Goal: Information Seeking & Learning: Find specific fact

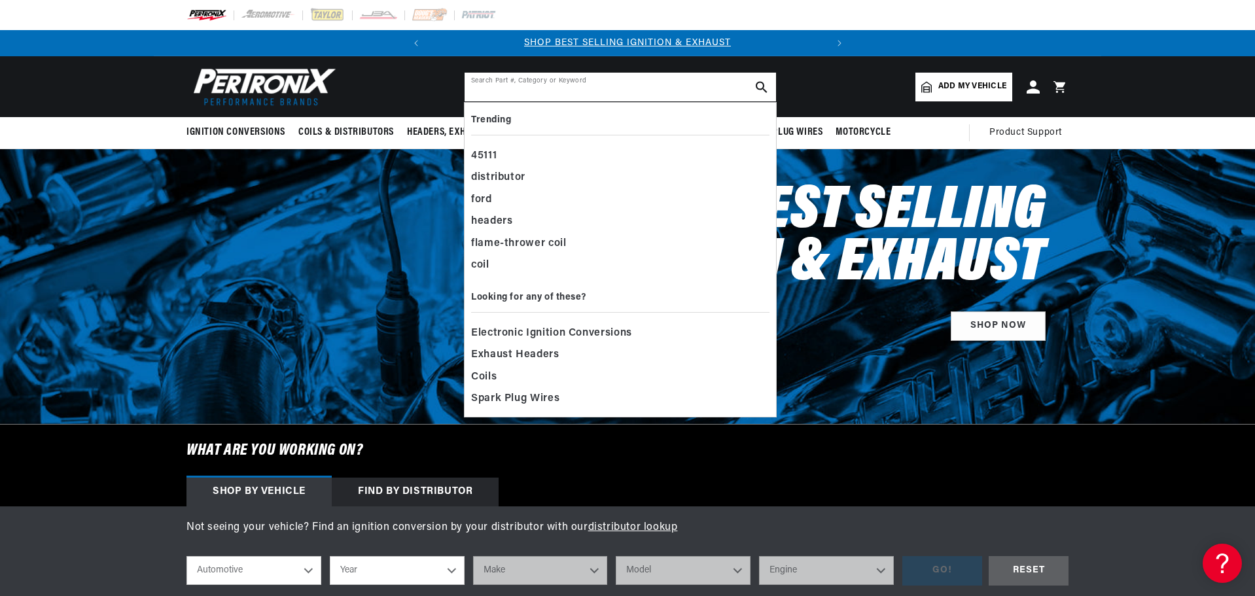
click at [656, 82] on input "text" at bounding box center [619, 87] width 311 height 29
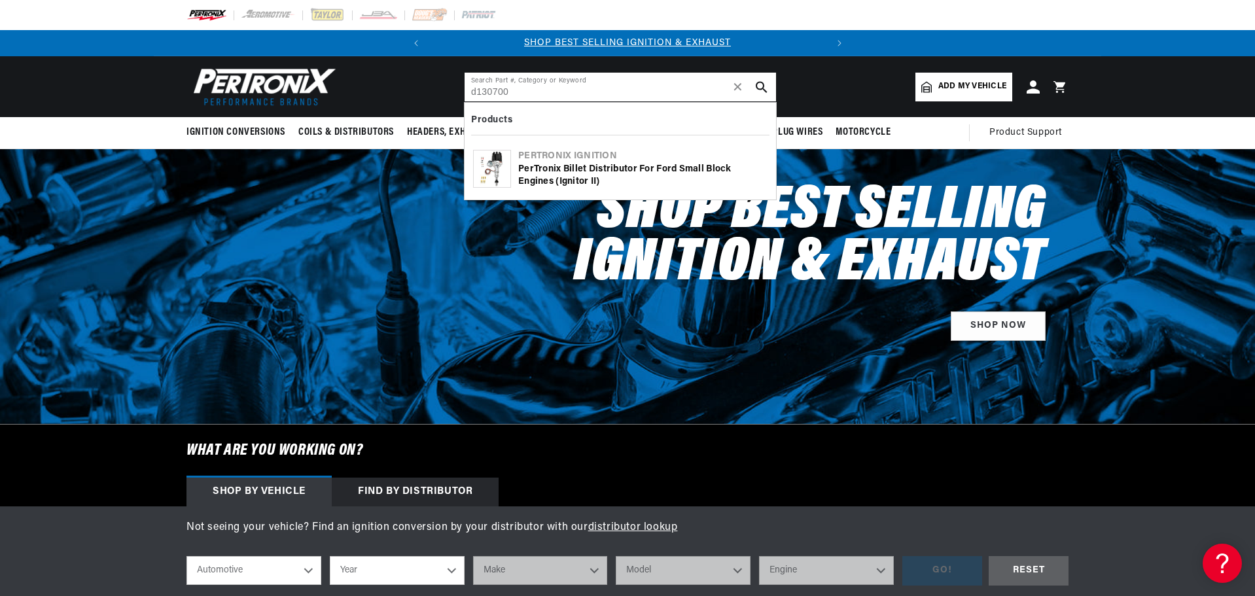
type input "d130700"
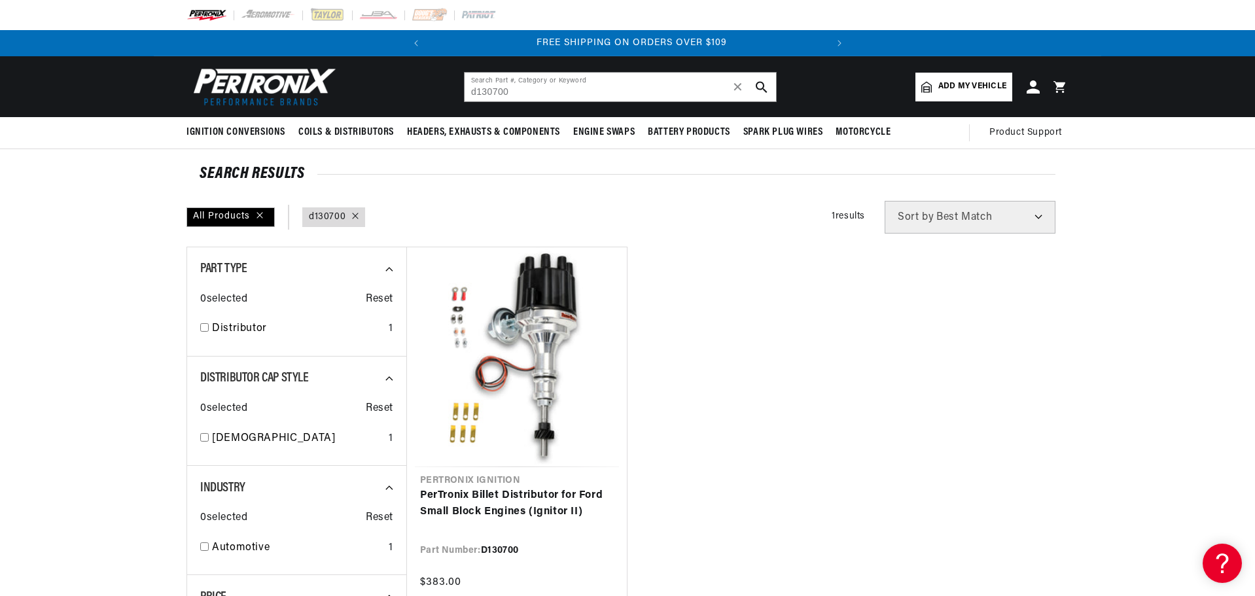
scroll to position [0, 396]
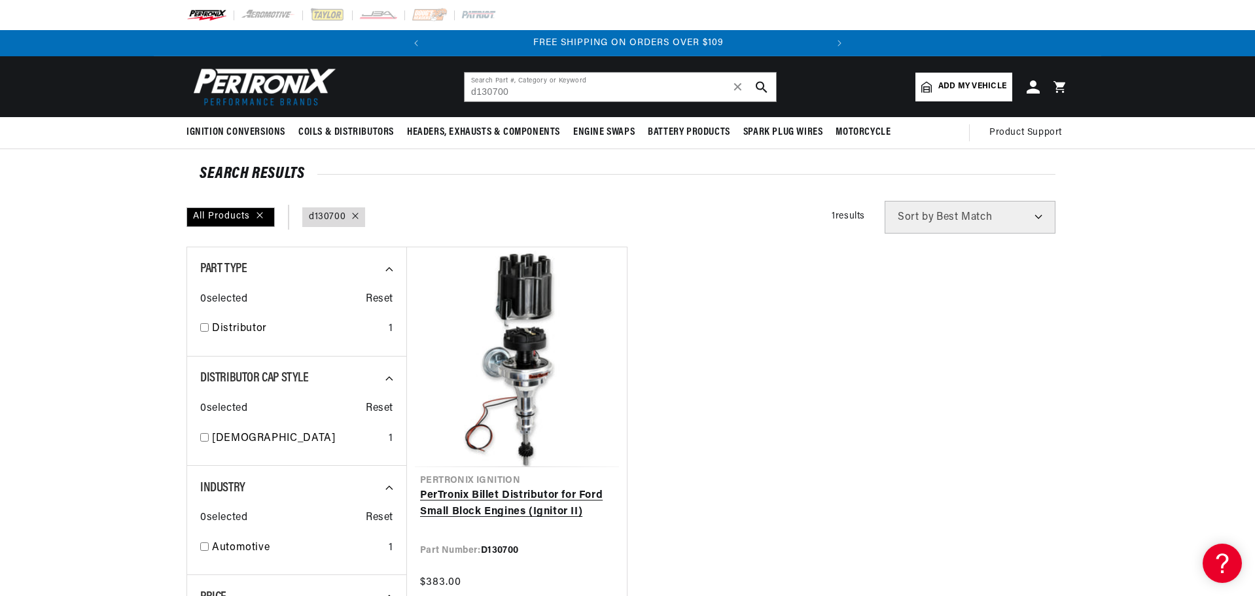
click at [537, 487] on link "PerTronix Billet Distributor for Ford Small Block Engines (Ignitor II)" at bounding box center [517, 503] width 194 height 33
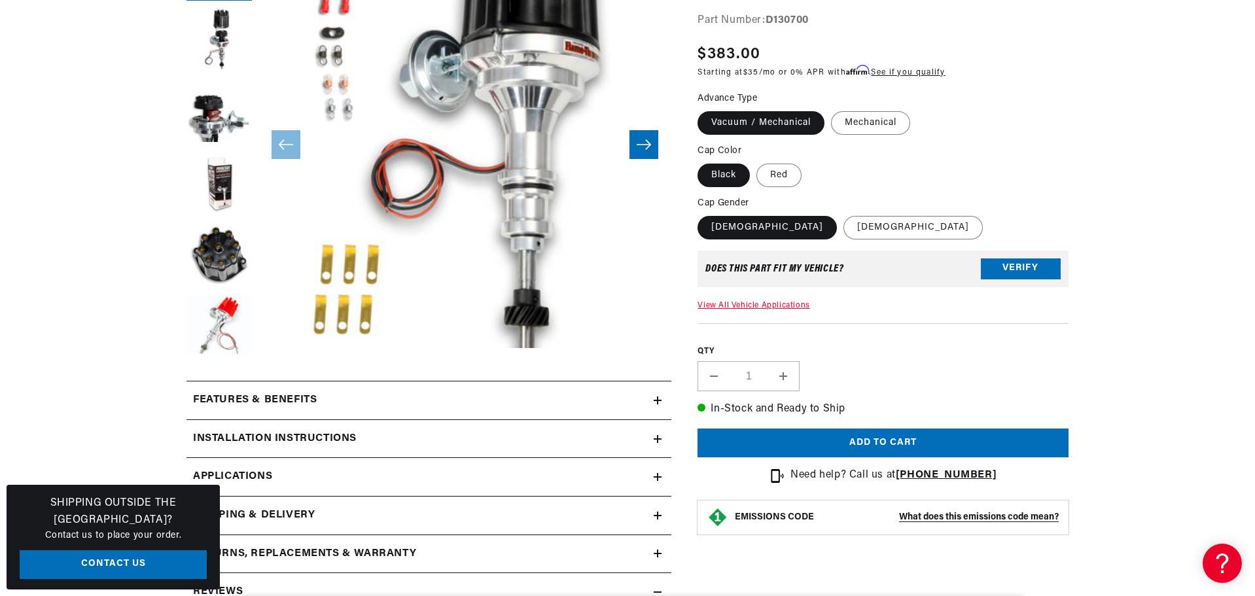
scroll to position [0, 396]
click at [663, 438] on summary "Installation instructions" at bounding box center [428, 439] width 485 height 38
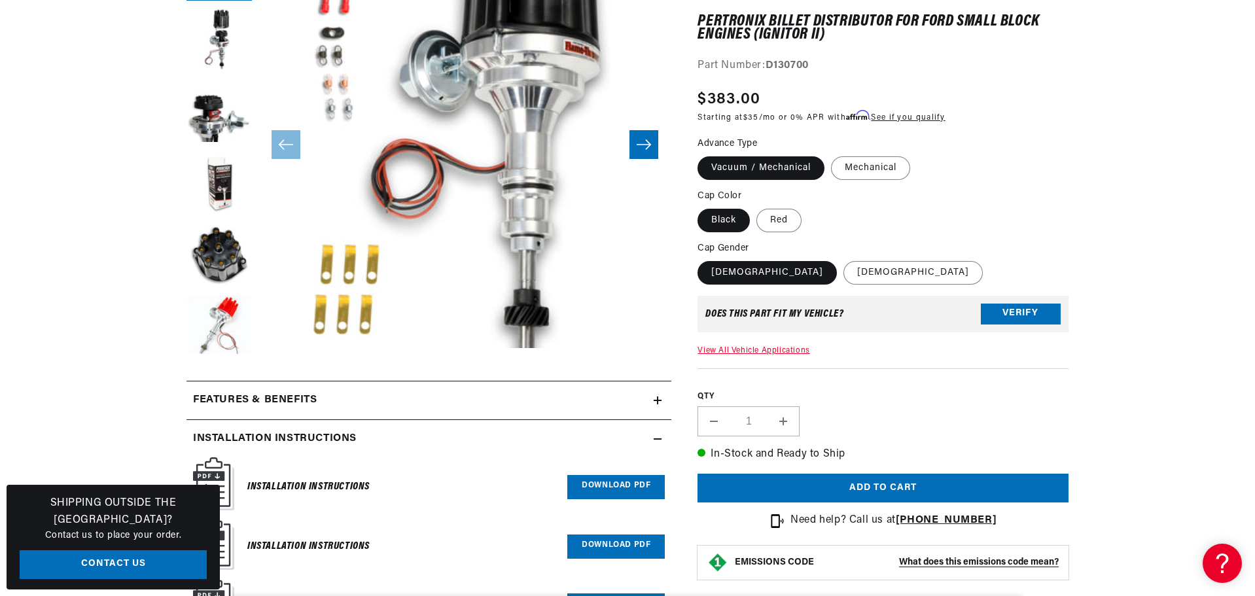
click at [605, 486] on link "Download PDF" at bounding box center [615, 487] width 97 height 24
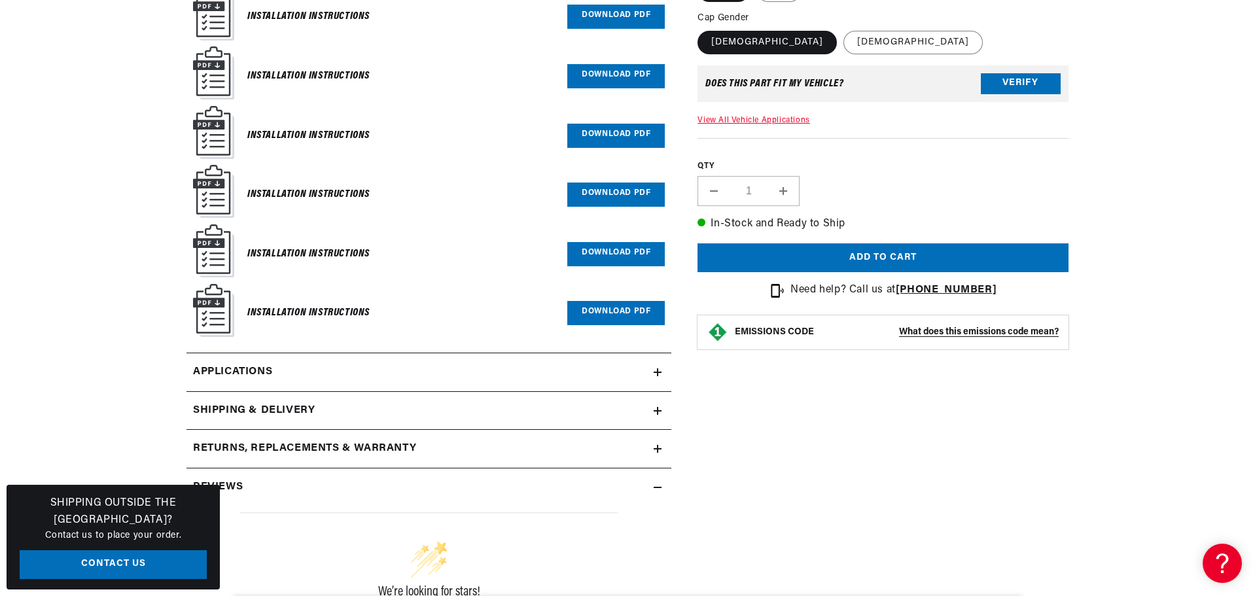
scroll to position [0, 0]
click at [357, 311] on h6 "Installation Instructions" at bounding box center [308, 313] width 122 height 18
click at [639, 305] on link "Download PDF" at bounding box center [615, 313] width 97 height 24
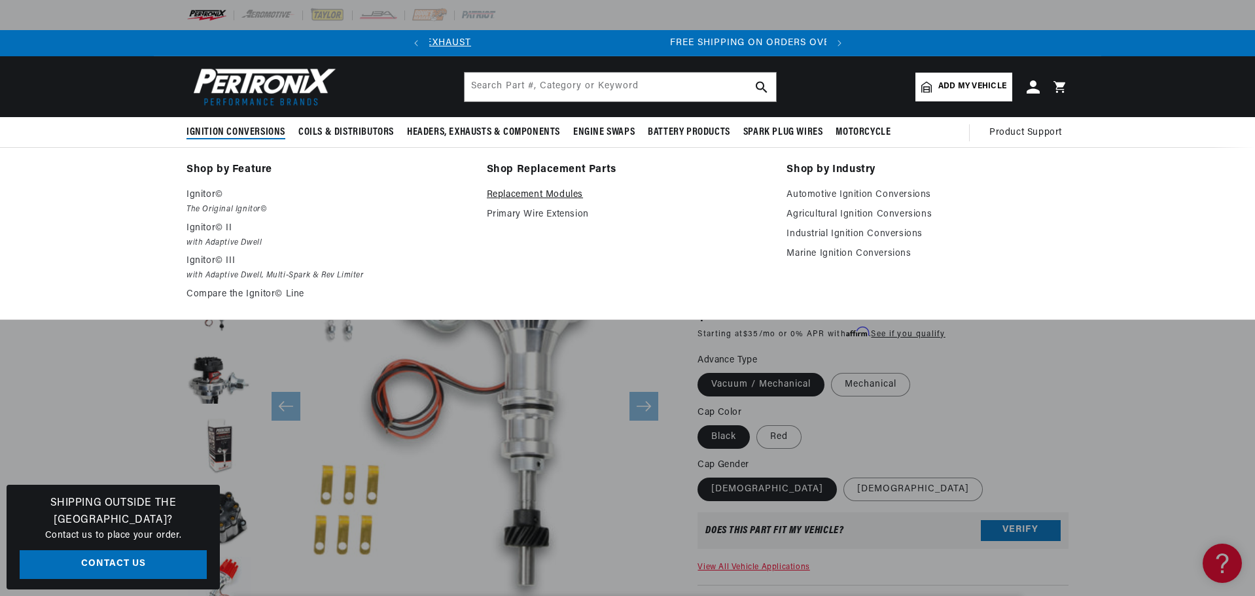
click at [574, 189] on link "Replacement Modules" at bounding box center [628, 195] width 282 height 16
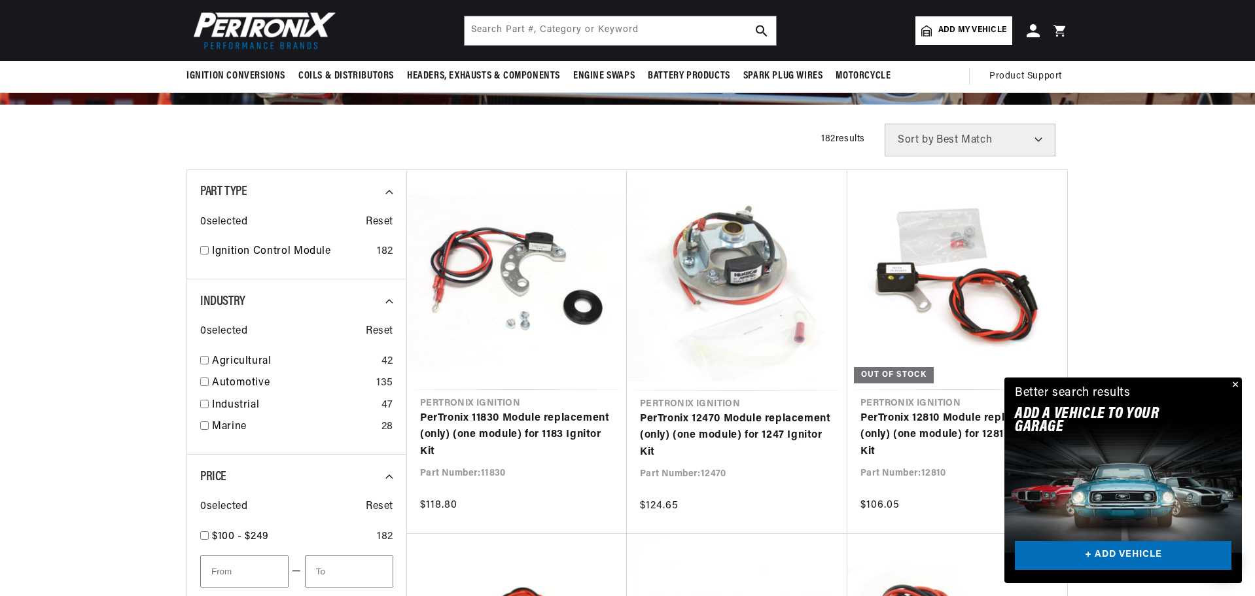
scroll to position [0, 396]
click at [203, 382] on input "checkbox" at bounding box center [204, 381] width 9 height 9
checkbox input "true"
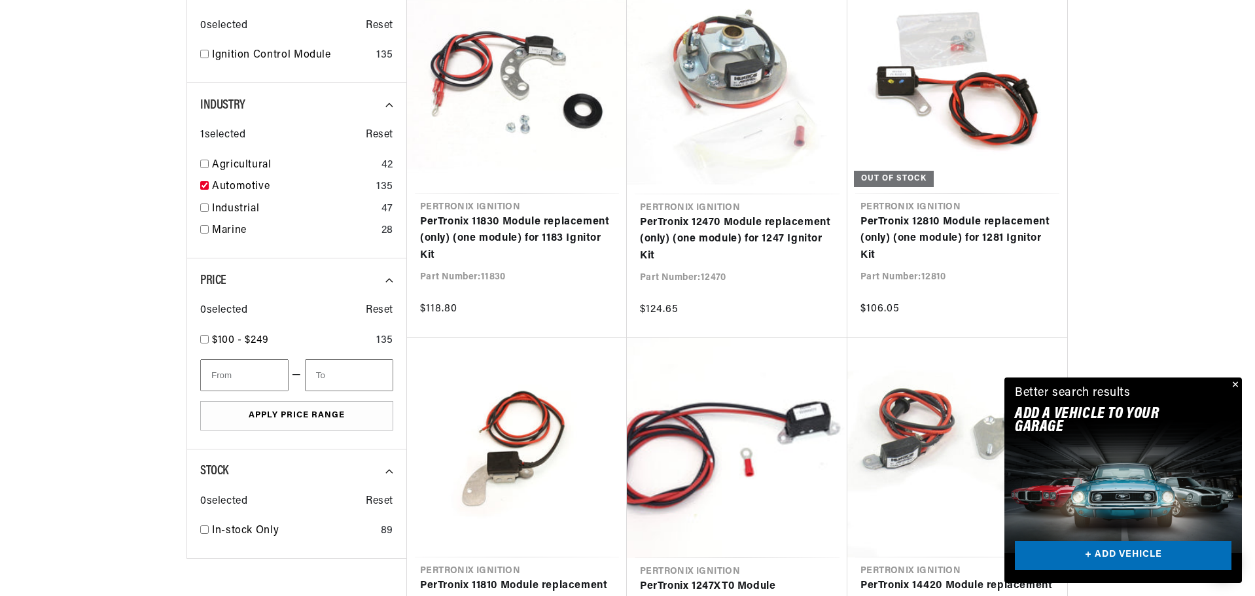
click at [1232, 387] on button "Close" at bounding box center [1234, 385] width 16 height 16
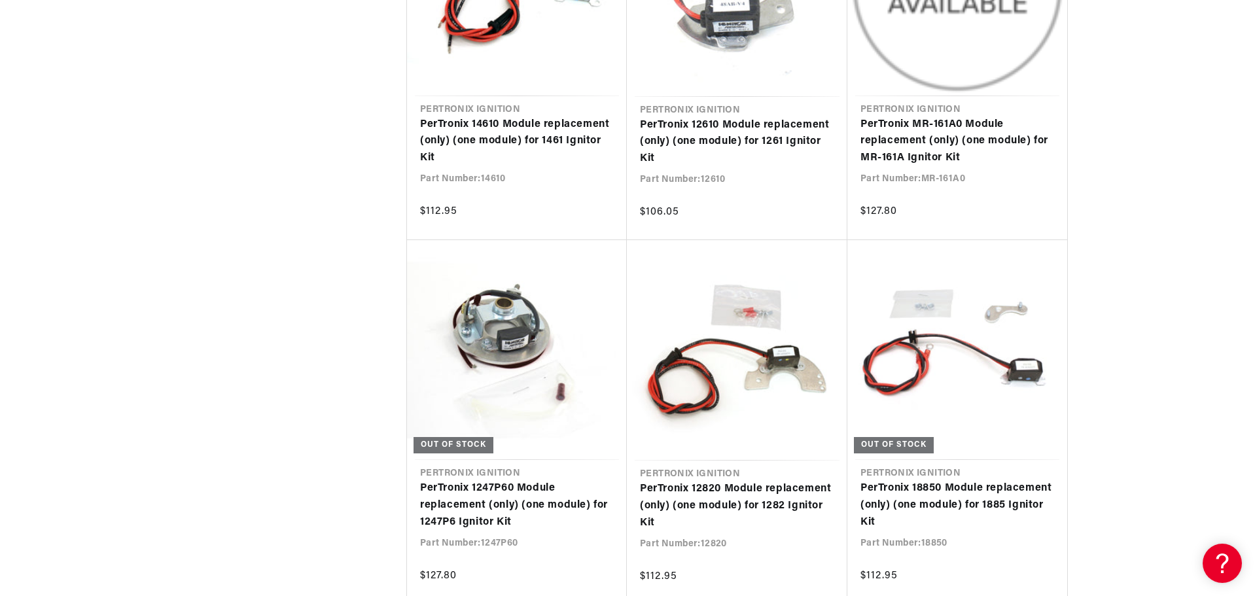
scroll to position [2748, 0]
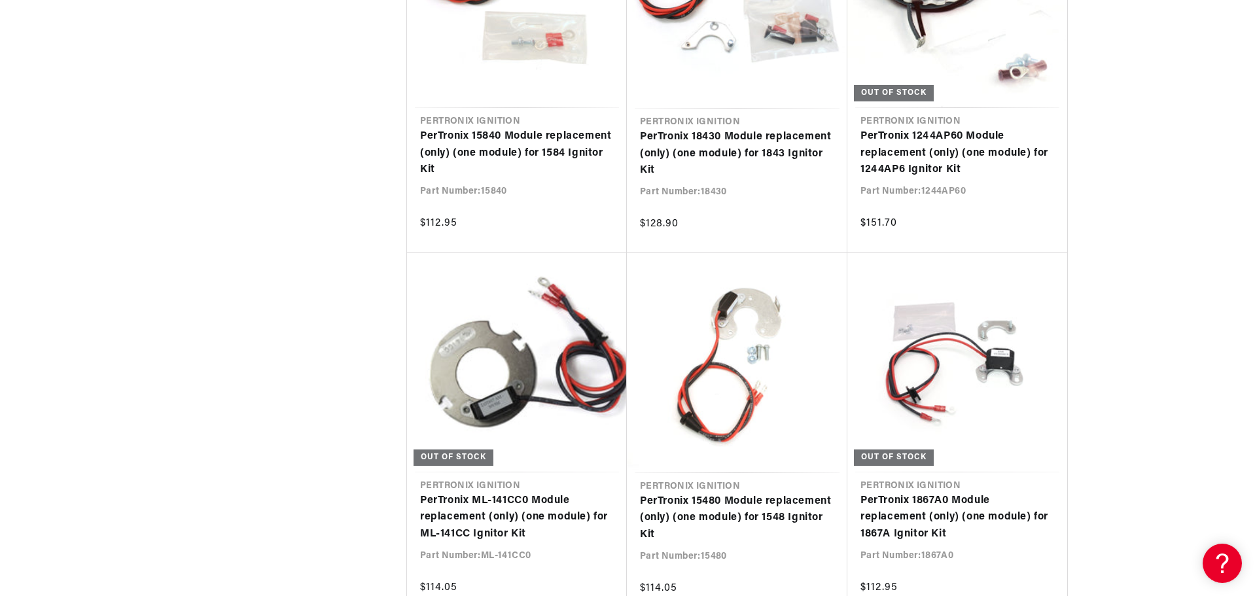
scroll to position [0, 396]
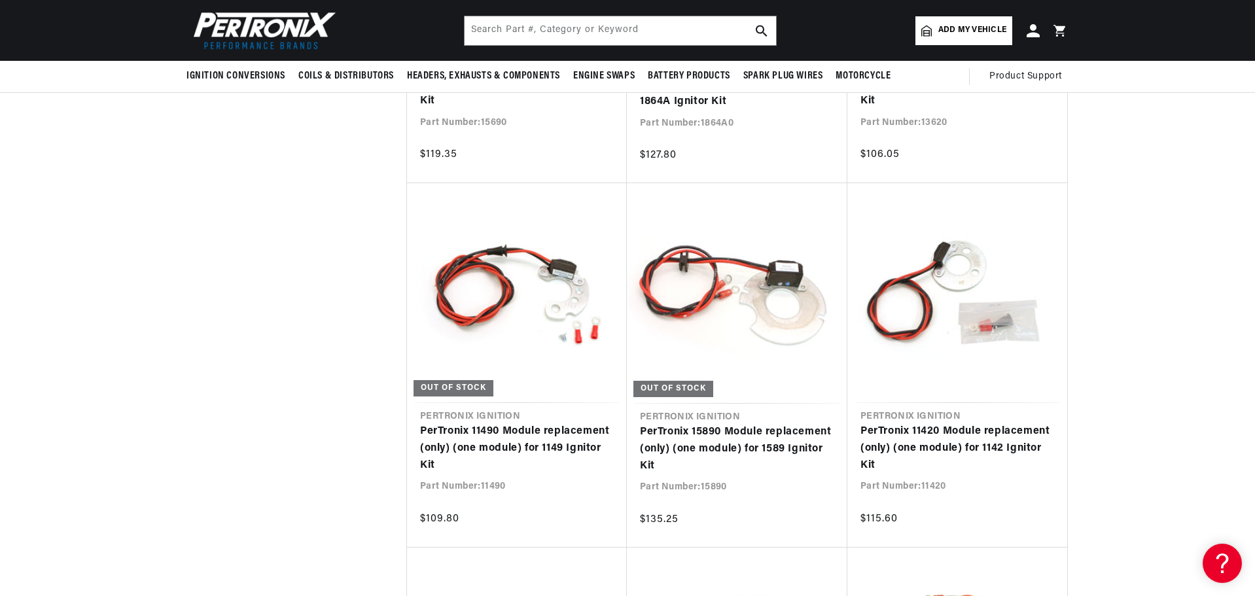
scroll to position [4253, 0]
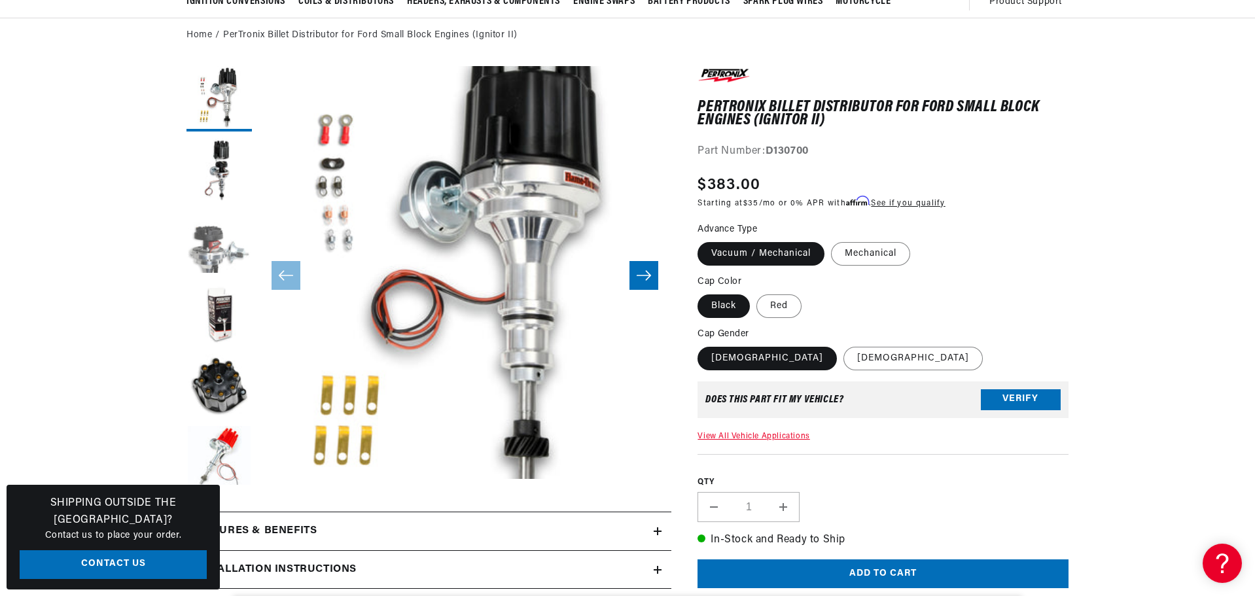
click at [224, 239] on button "Load image 3 in gallery view" at bounding box center [218, 242] width 65 height 65
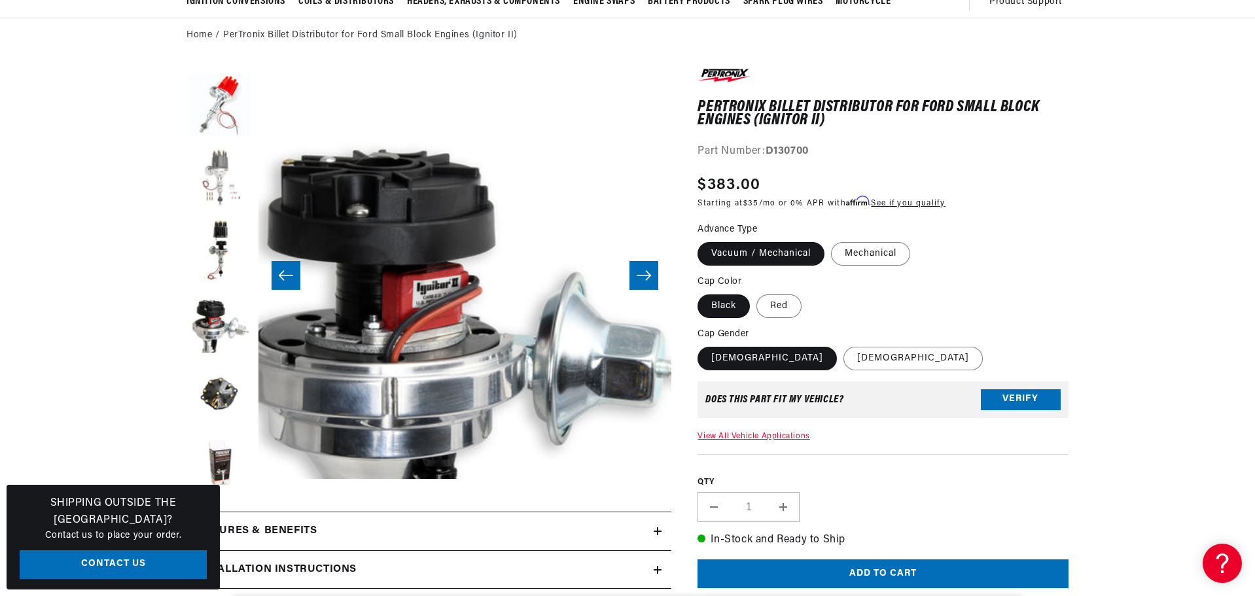
scroll to position [393, 0]
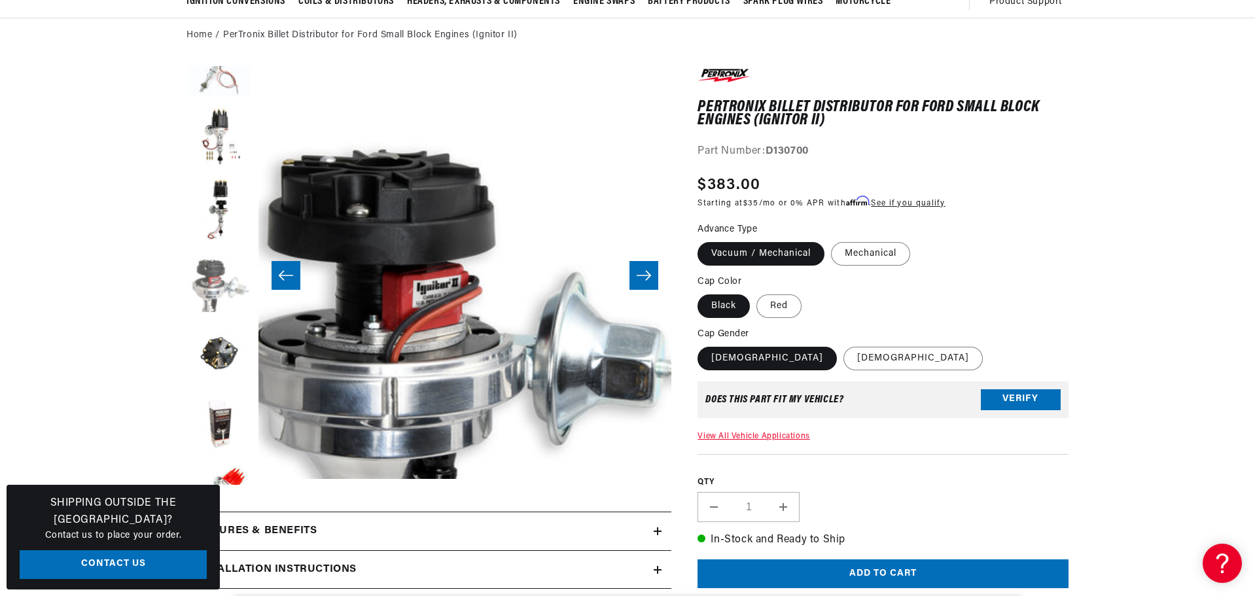
click at [212, 271] on button "Load image 9 in gallery view" at bounding box center [218, 281] width 65 height 65
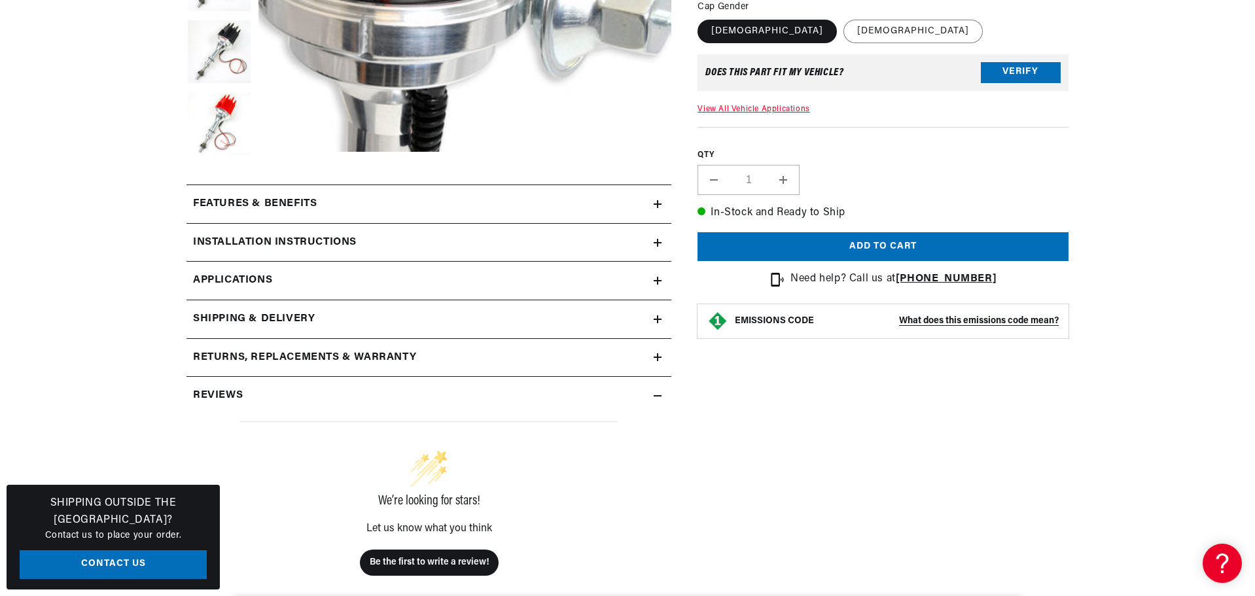
scroll to position [0, 0]
click at [249, 355] on h2 "Returns, Replacements & Warranty" at bounding box center [304, 357] width 223 height 17
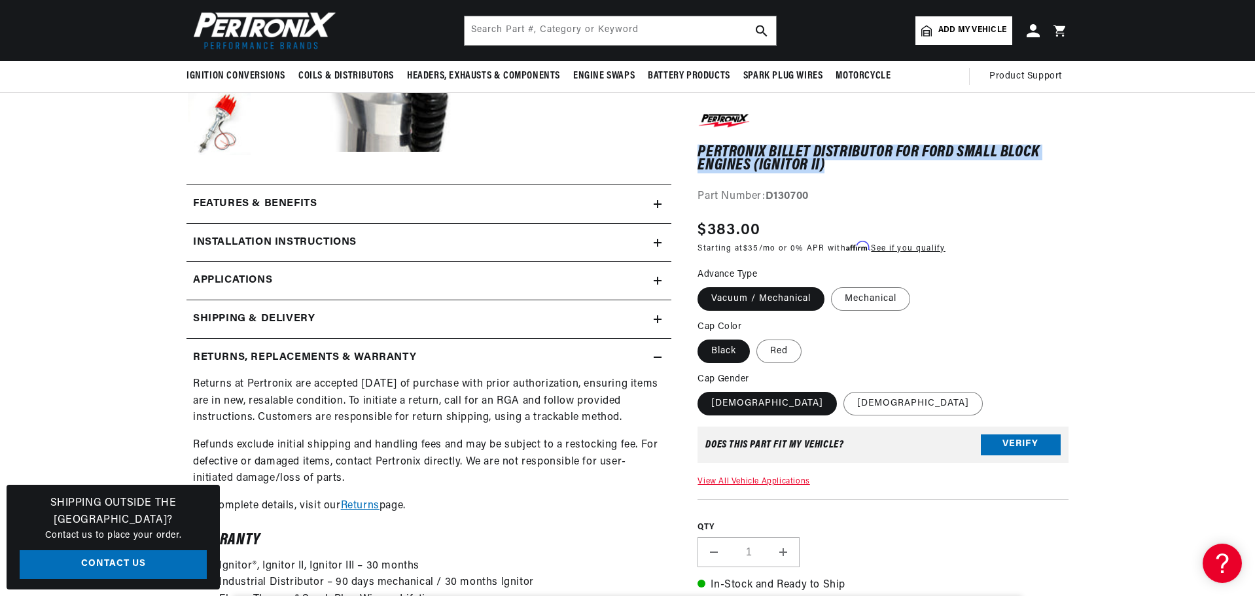
scroll to position [0, 396]
drag, startPoint x: 835, startPoint y: 163, endPoint x: 698, endPoint y: 155, distance: 137.0
click at [698, 155] on h1 "PerTronix Billet Distributor for Ford Small Block Engines (Ignitor II)" at bounding box center [882, 159] width 371 height 27
copy h1 "PerTronix Billet Distributor for Ford Small Block Engines (Ignitor II)"
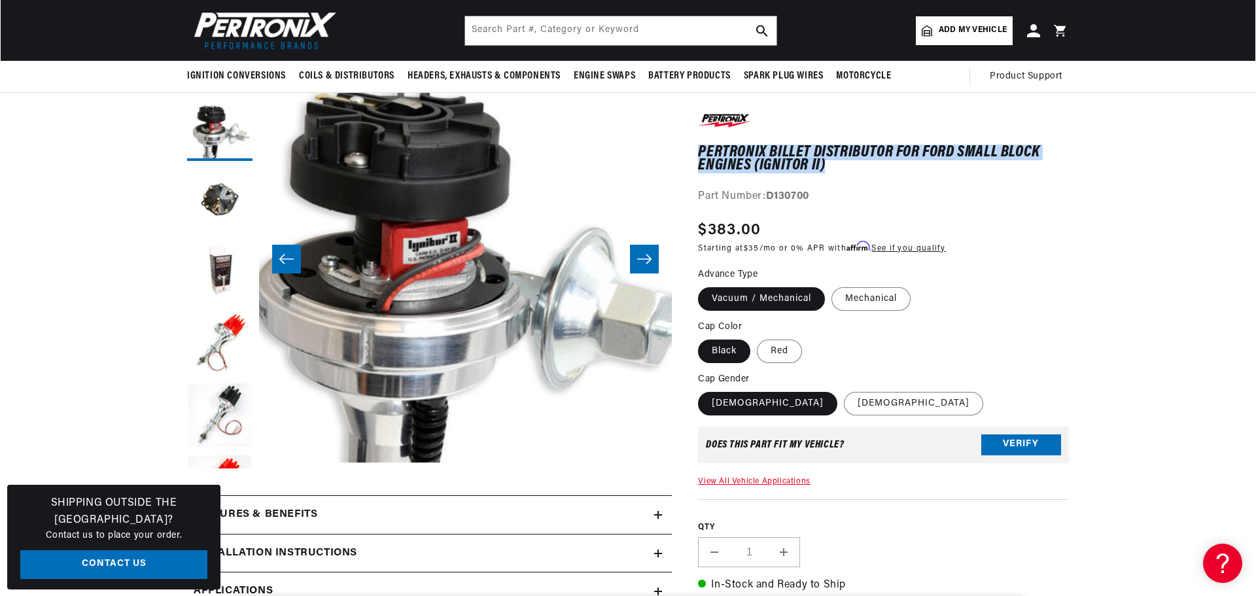
scroll to position [131, 0]
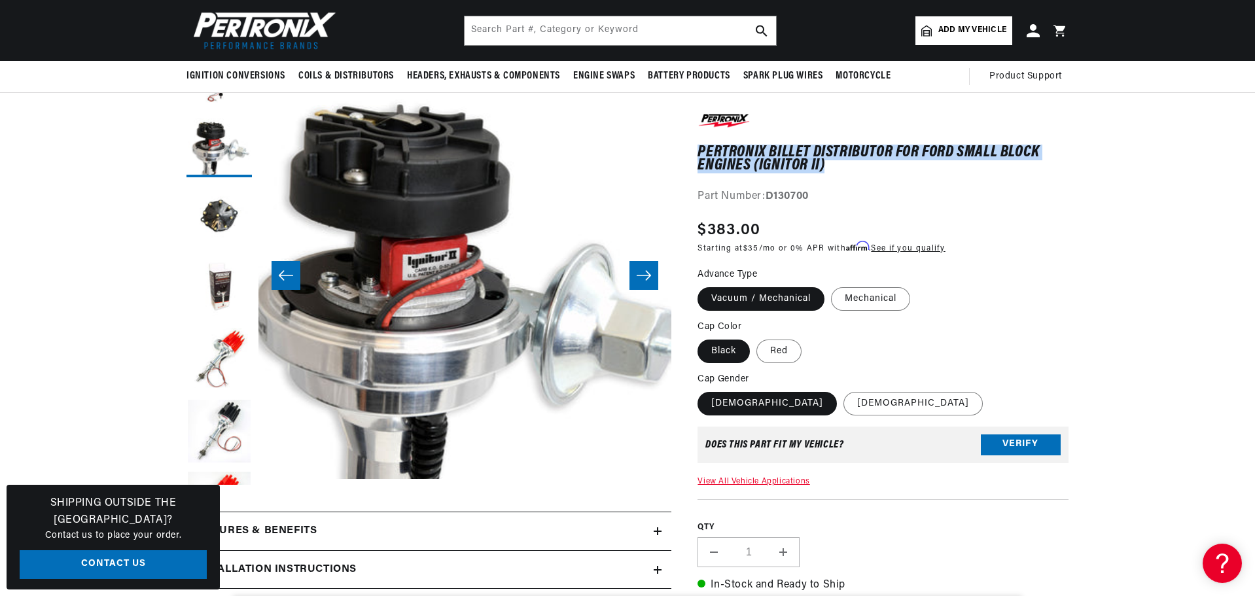
click at [217, 520] on button "Open media 9 in modal" at bounding box center [217, 520] width 0 height 0
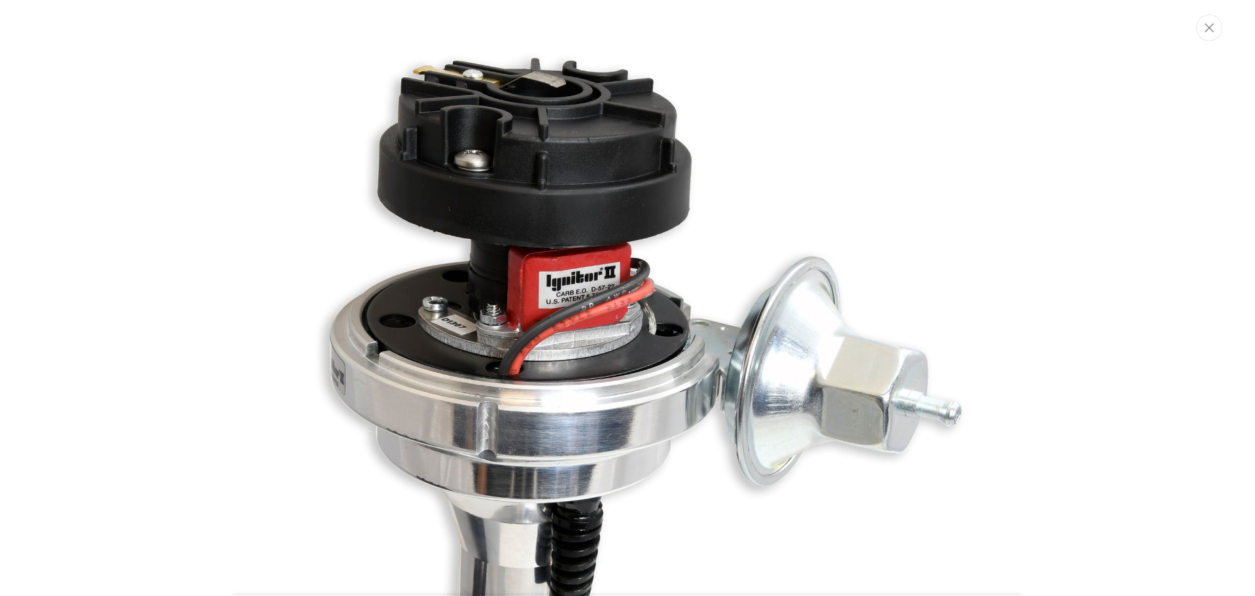
scroll to position [0, 396]
click at [614, 285] on img "Media gallery" at bounding box center [628, 297] width 707 height 707
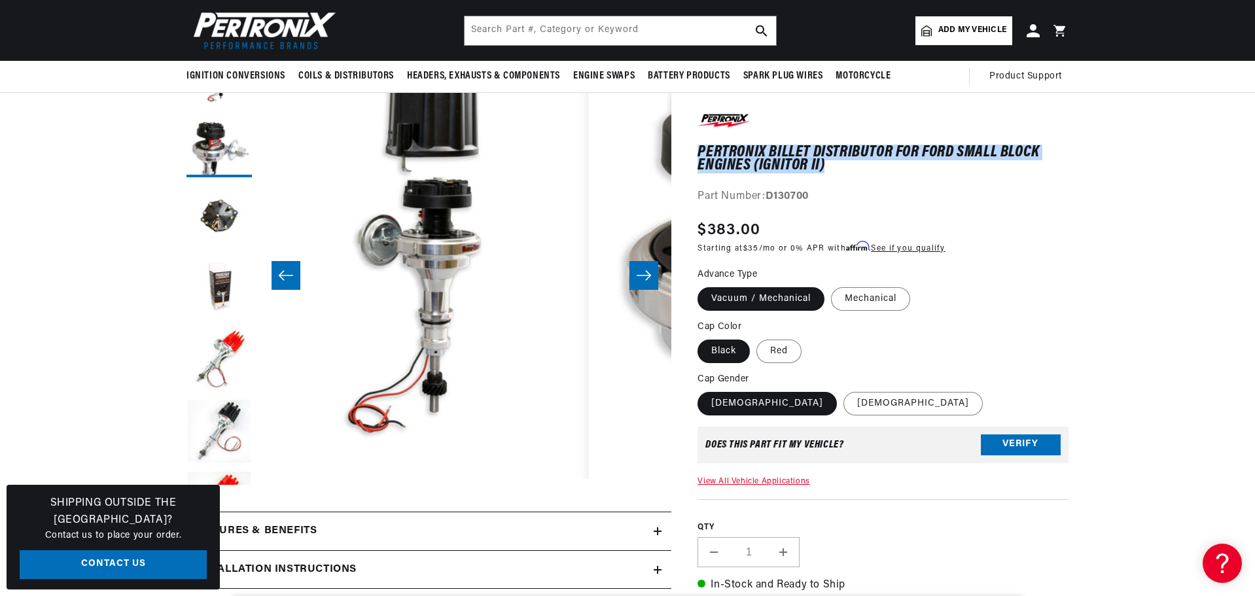
scroll to position [41, 2892]
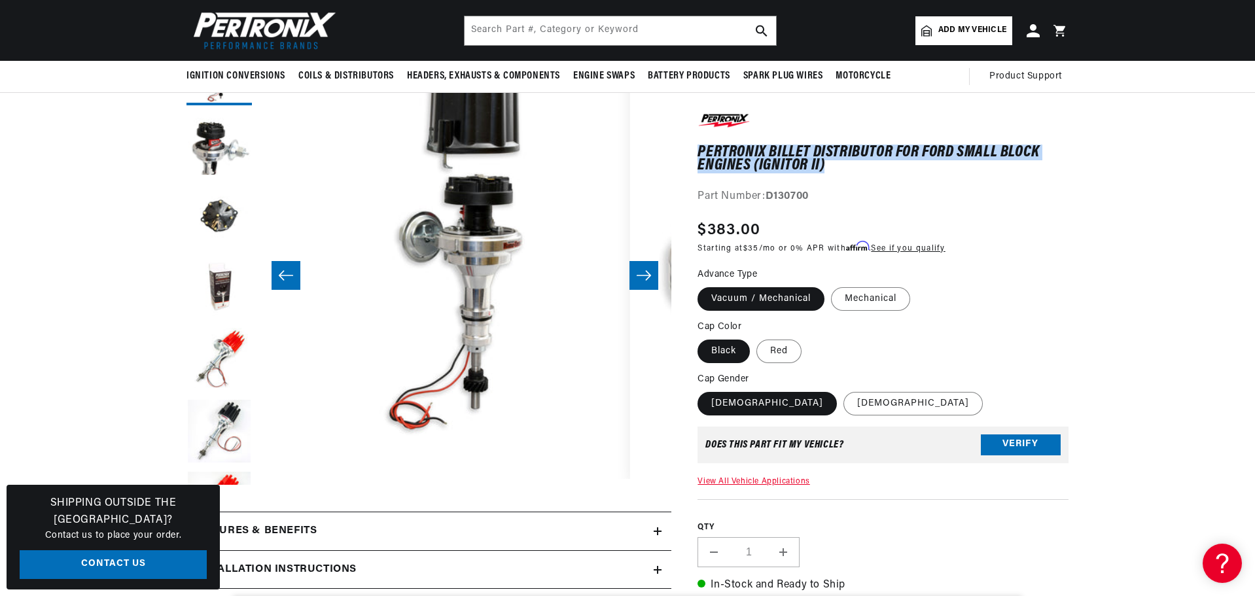
click at [287, 269] on icon "Slide left" at bounding box center [286, 275] width 16 height 13
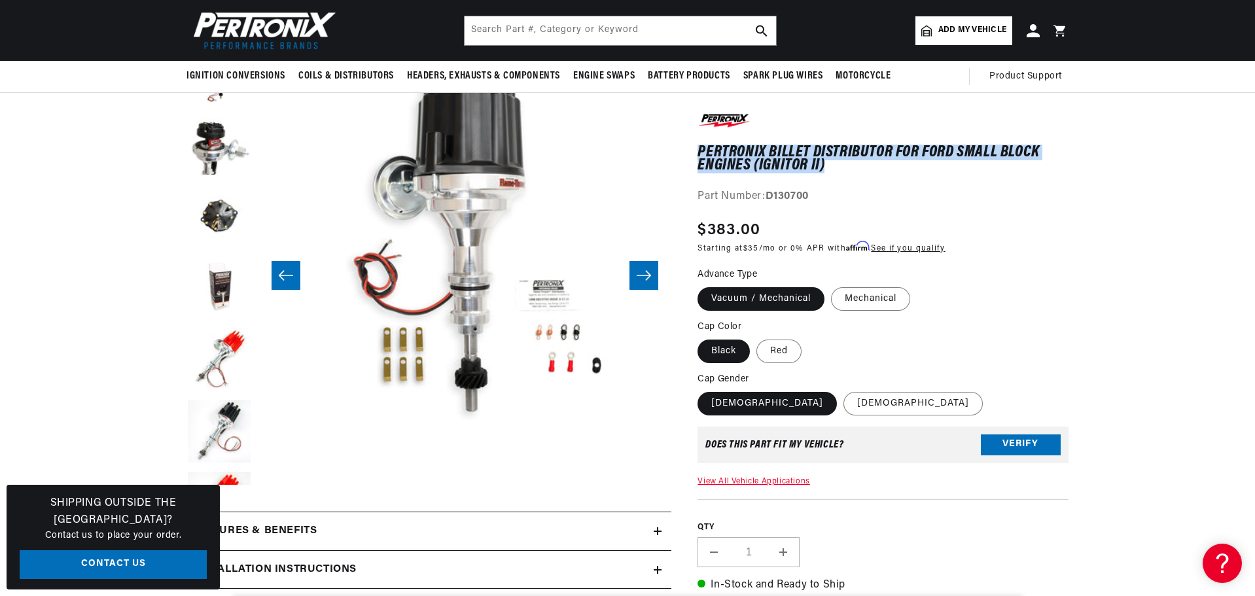
scroll to position [0, 0]
click at [646, 271] on icon "Slide right" at bounding box center [644, 275] width 16 height 13
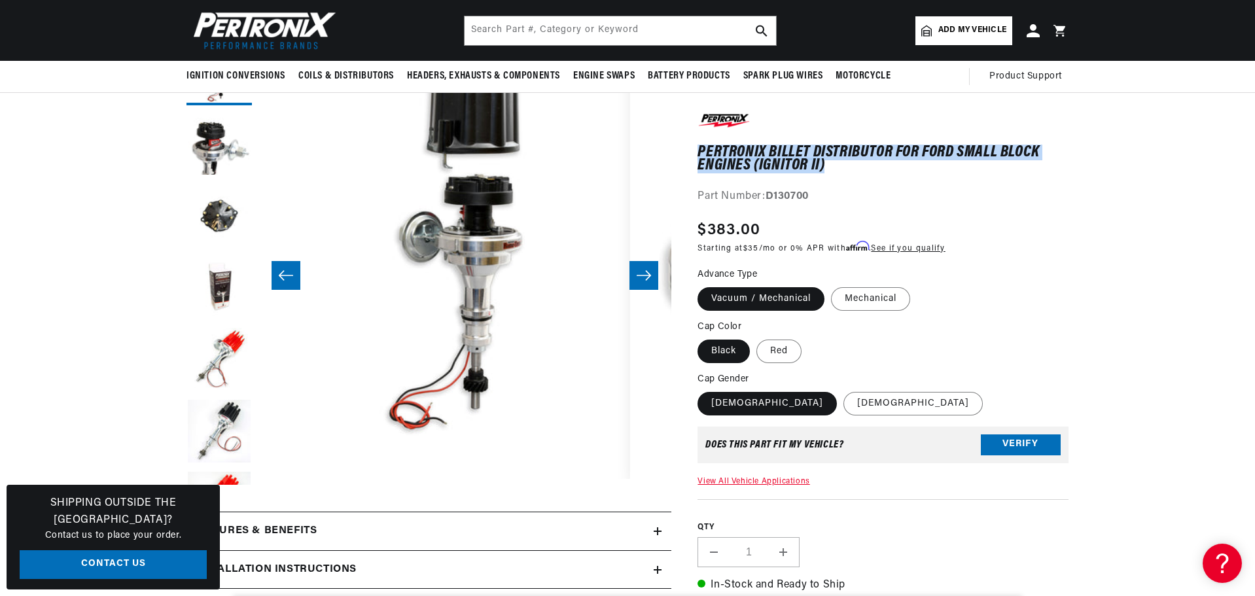
click at [646, 271] on icon "Slide right" at bounding box center [644, 275] width 16 height 13
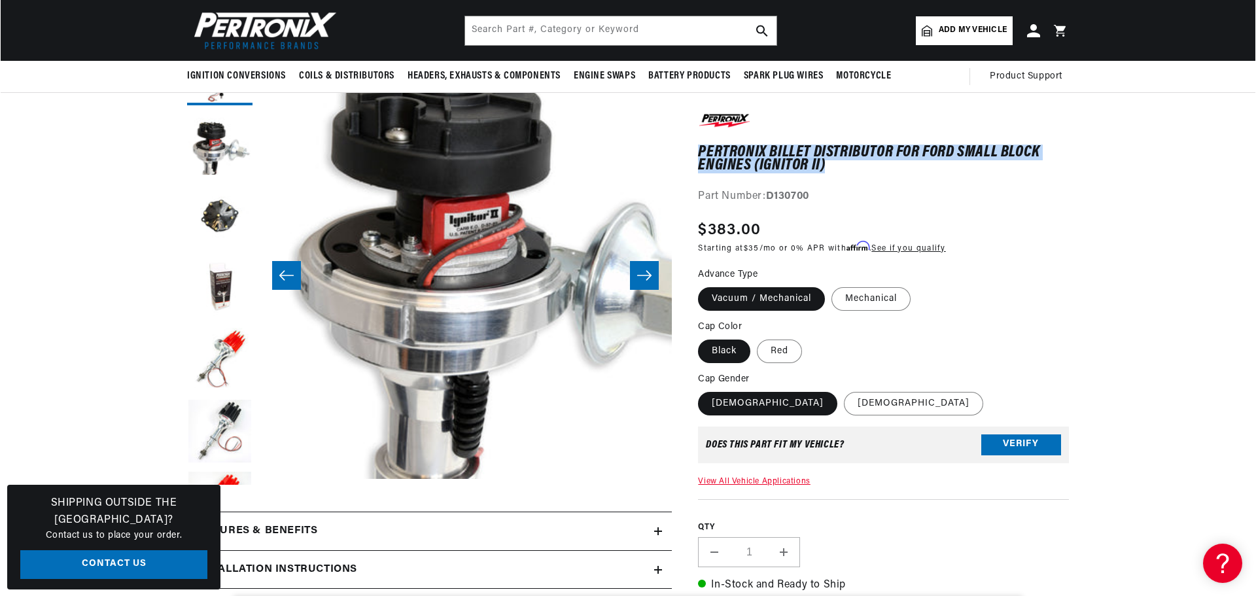
scroll to position [41, 3304]
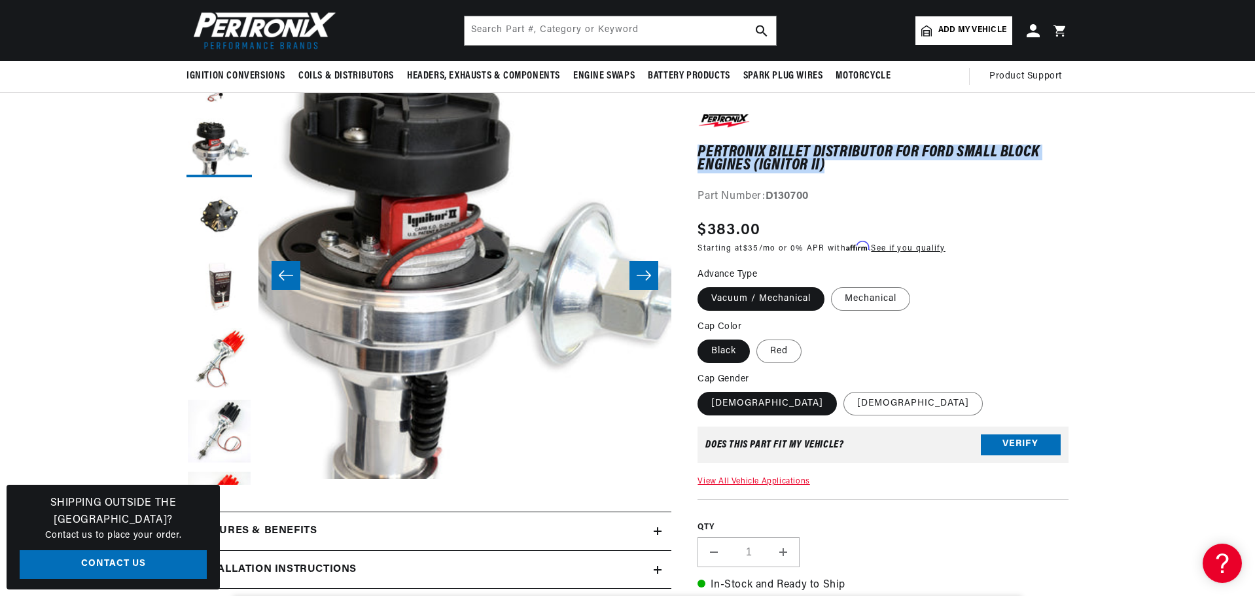
click at [217, 479] on button "Open media 9 in modal" at bounding box center [217, 479] width 0 height 0
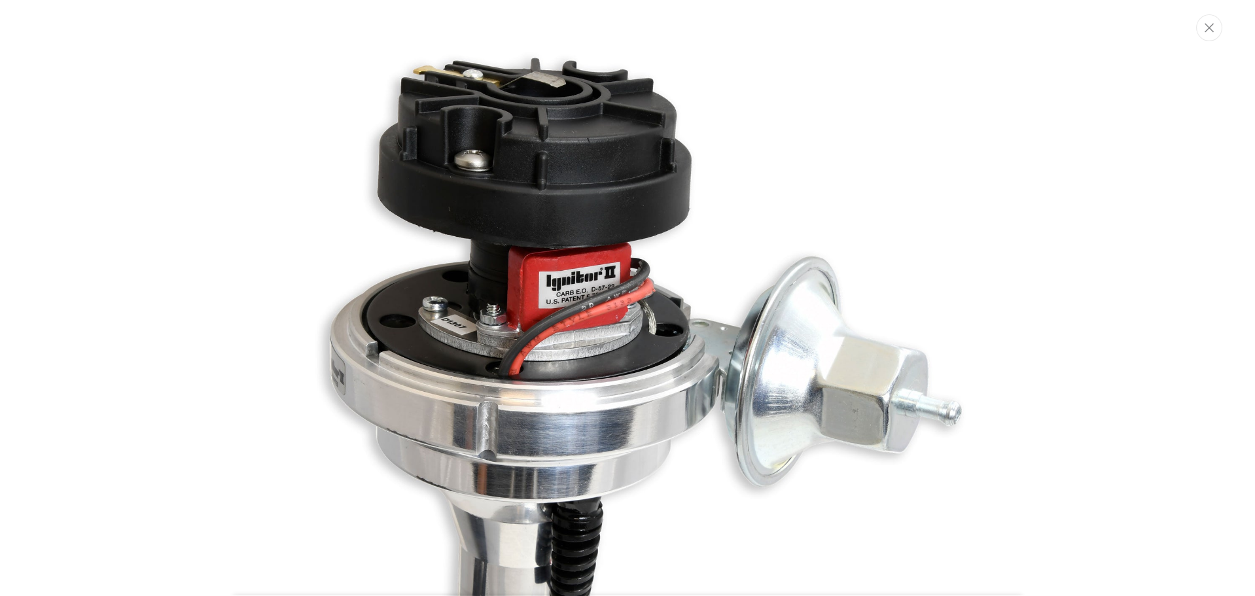
scroll to position [0, 396]
click at [438, 306] on img "Media gallery" at bounding box center [628, 297] width 707 height 707
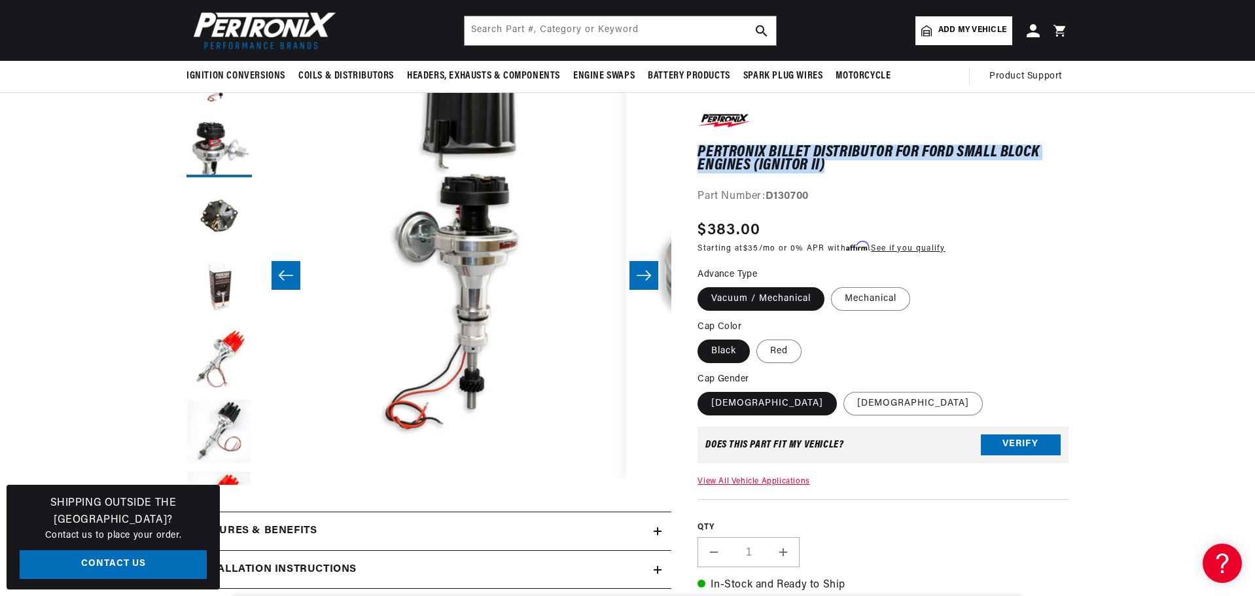
scroll to position [41, 2892]
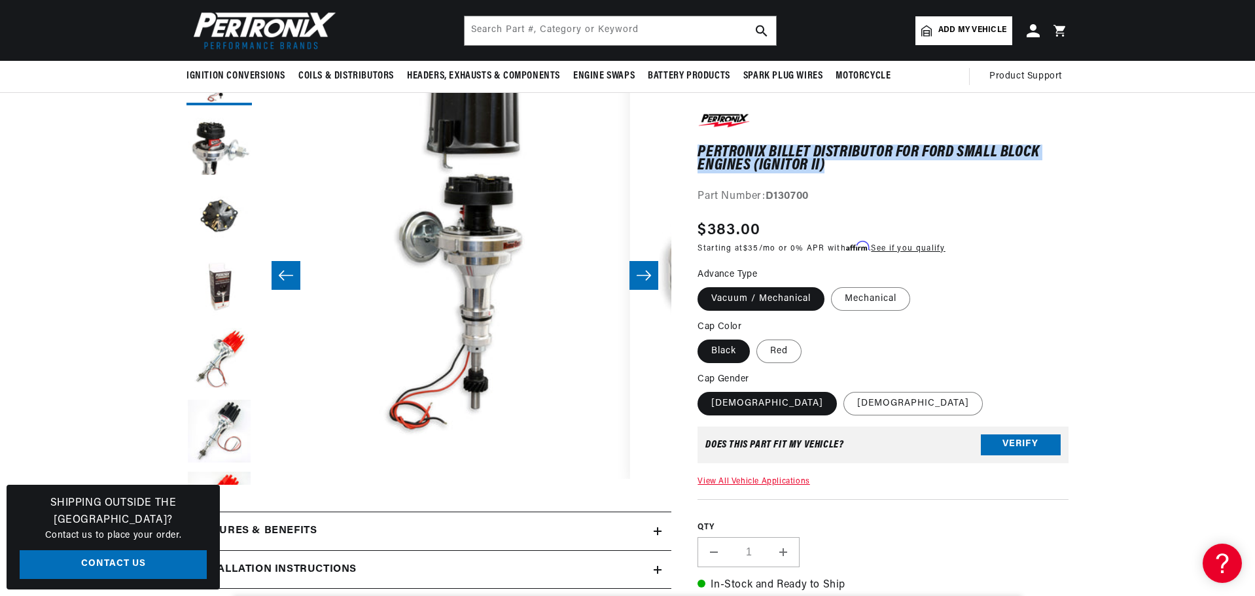
click at [285, 267] on button "Slide left" at bounding box center [285, 275] width 29 height 29
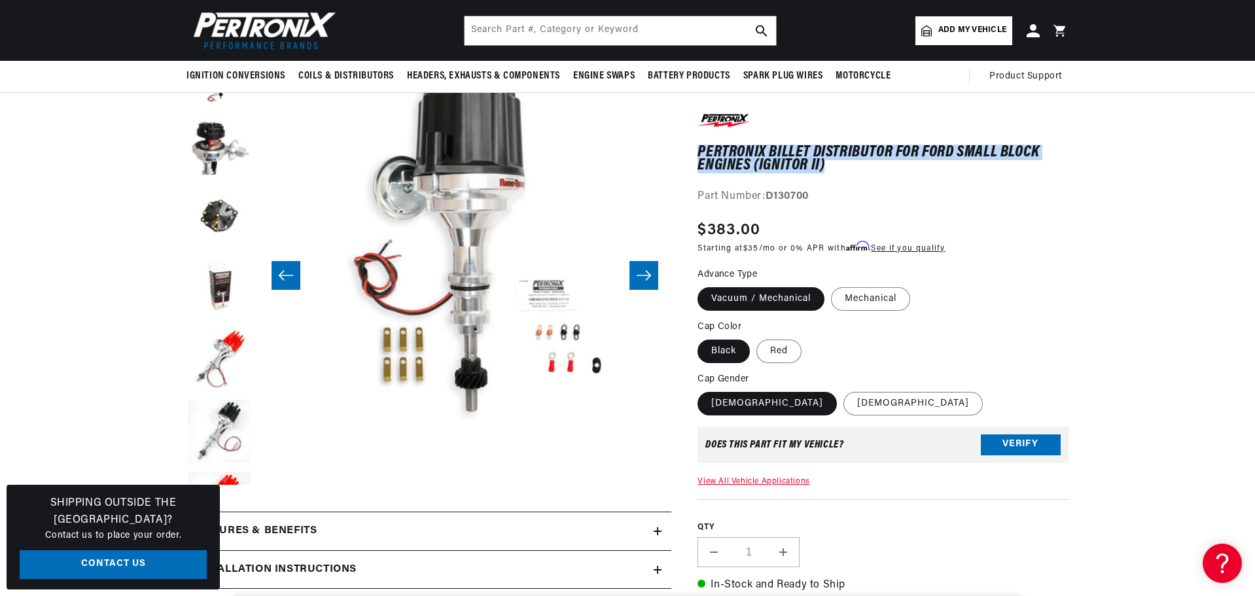
scroll to position [0, 2]
click at [644, 277] on icon "Slide right" at bounding box center [644, 275] width 16 height 13
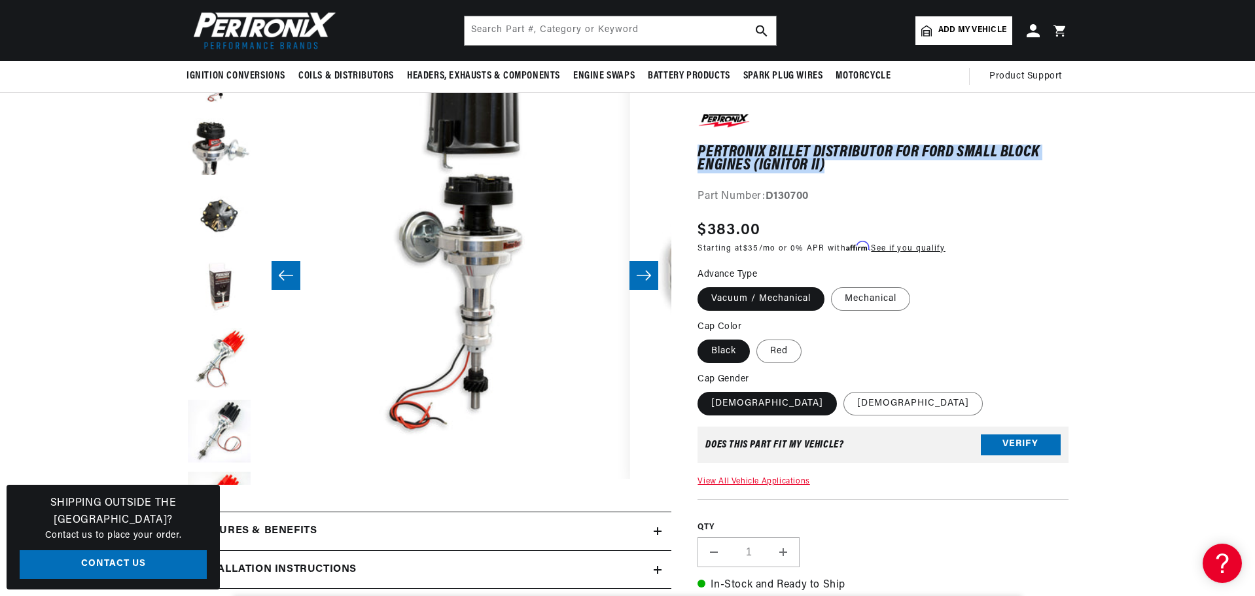
click at [644, 277] on icon "Slide right" at bounding box center [644, 275] width 16 height 13
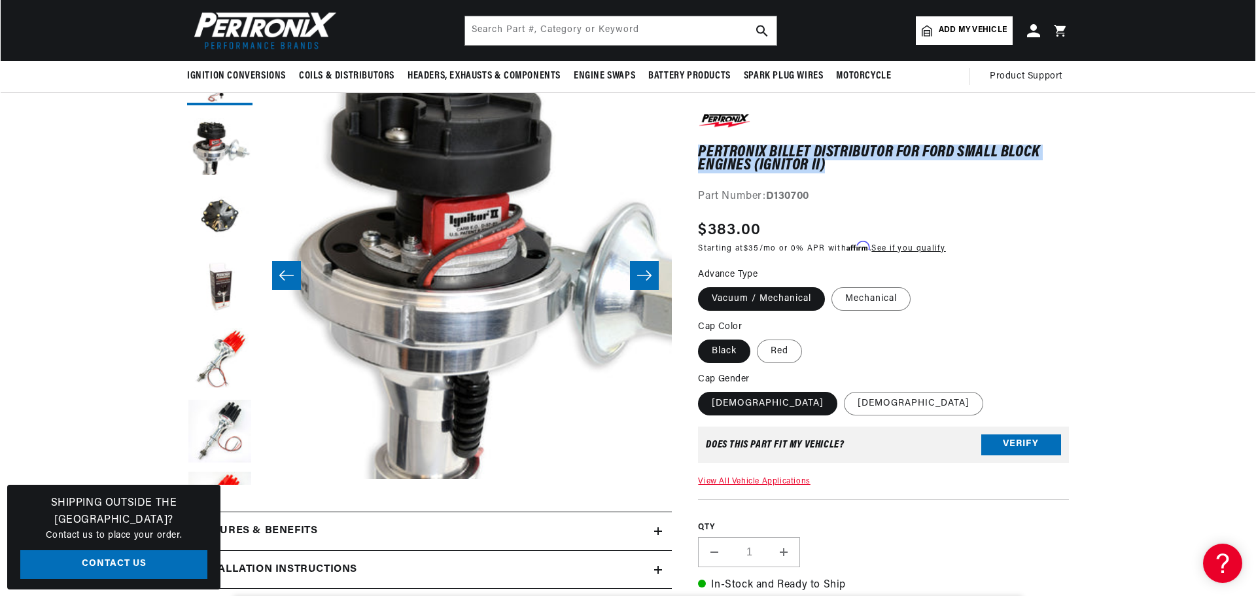
scroll to position [41, 3304]
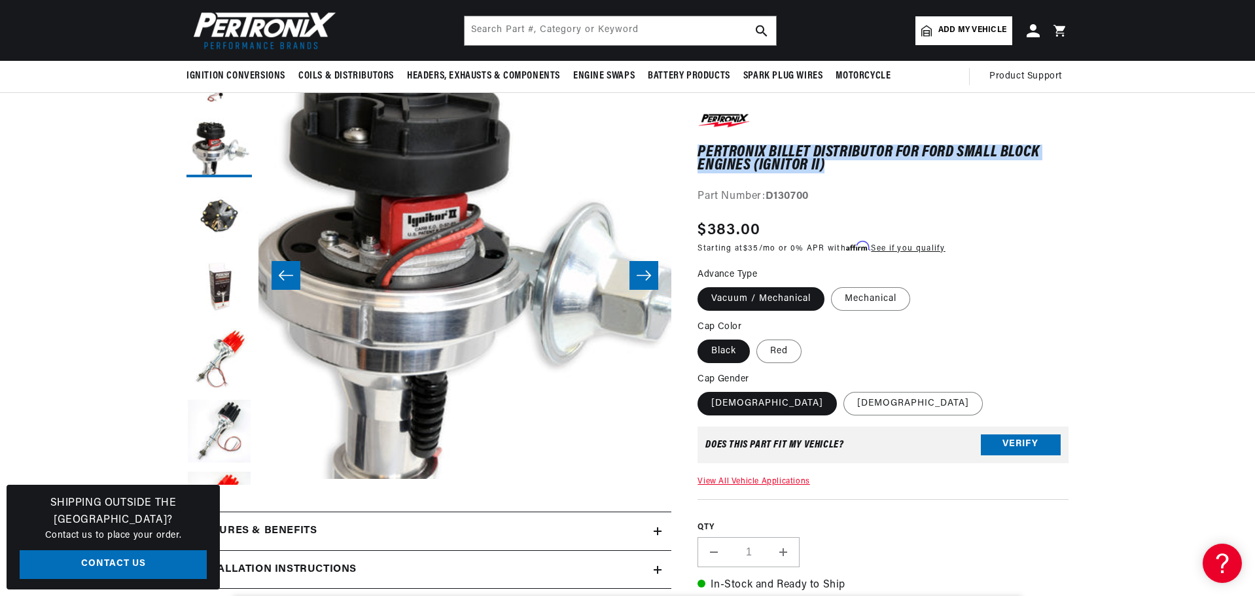
click at [217, 479] on button "Open media 9 in modal" at bounding box center [217, 479] width 0 height 0
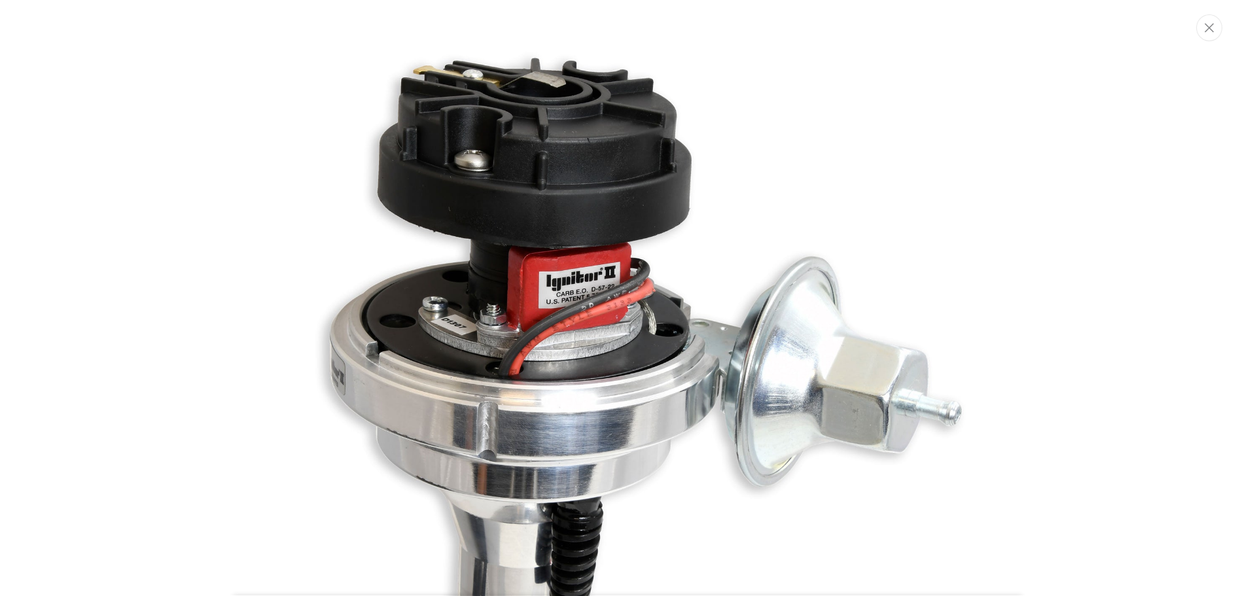
scroll to position [0, 0]
click at [1211, 30] on icon "Close" at bounding box center [1210, 28] width 9 height 10
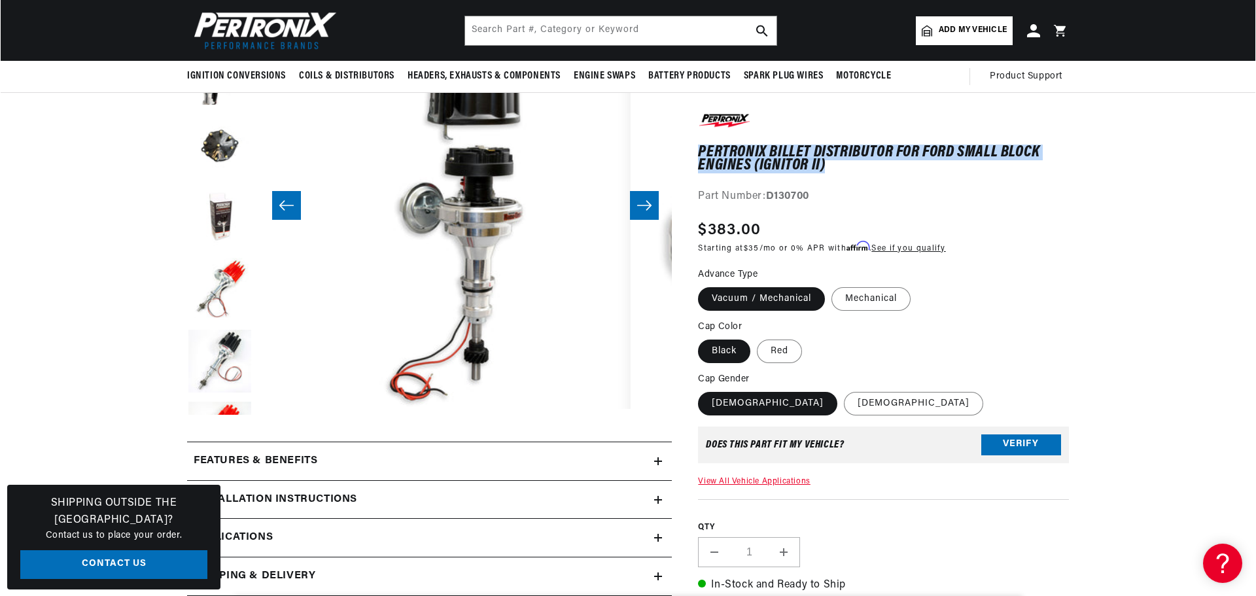
scroll to position [196, 0]
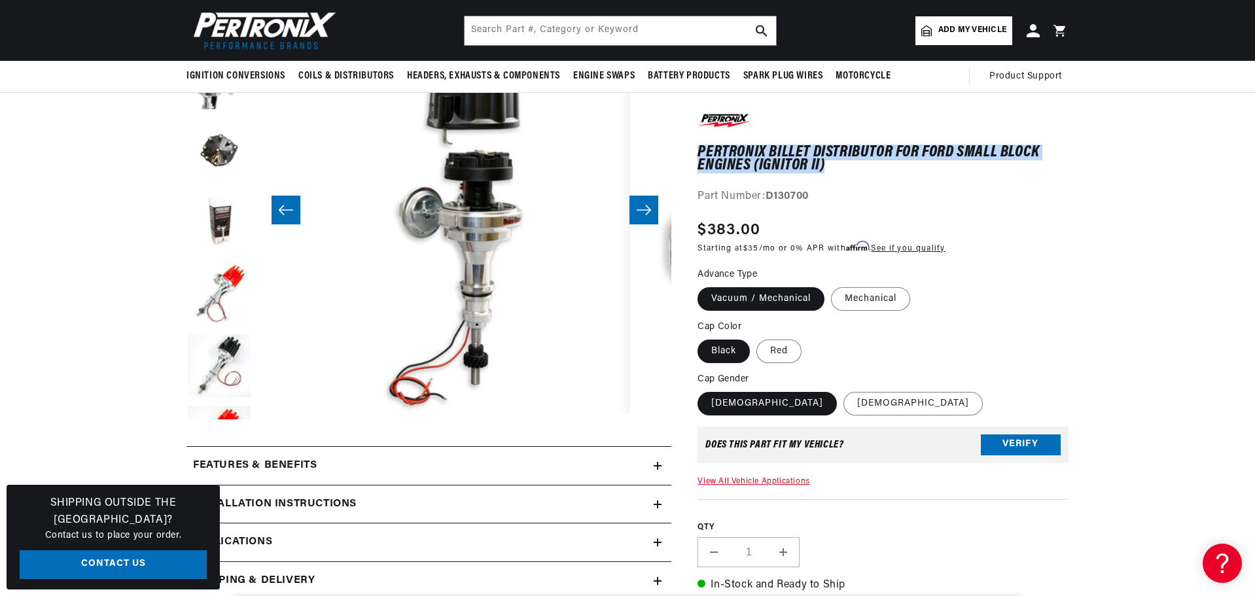
click at [258, 413] on button "Open media 8 in modal" at bounding box center [258, 413] width 0 height 0
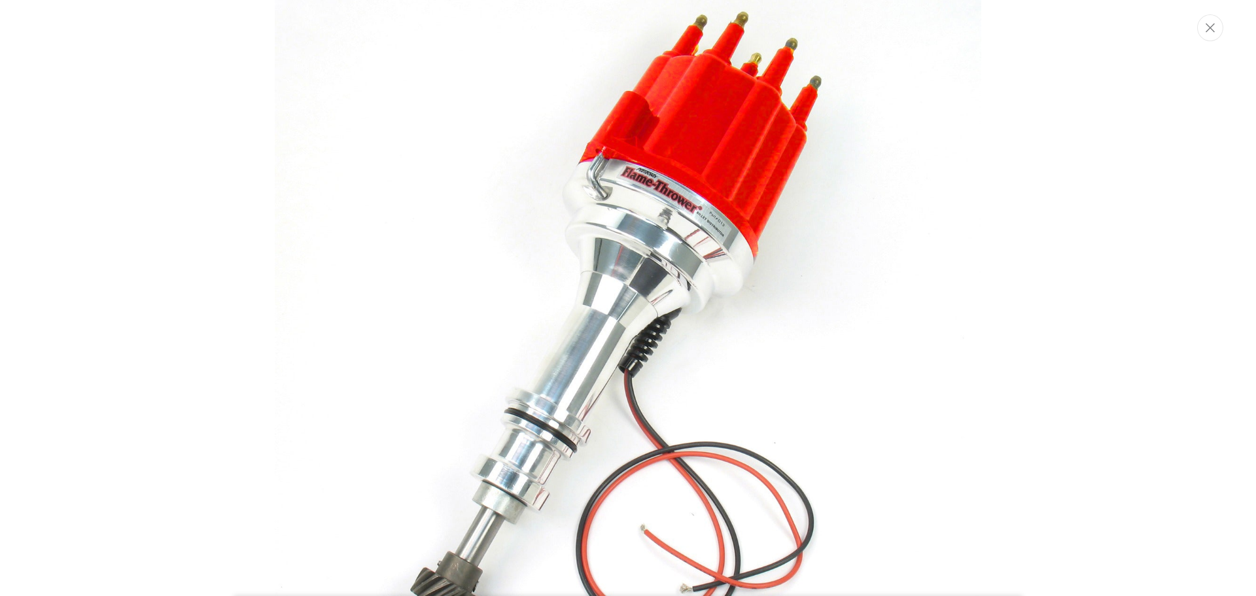
scroll to position [10617, 0]
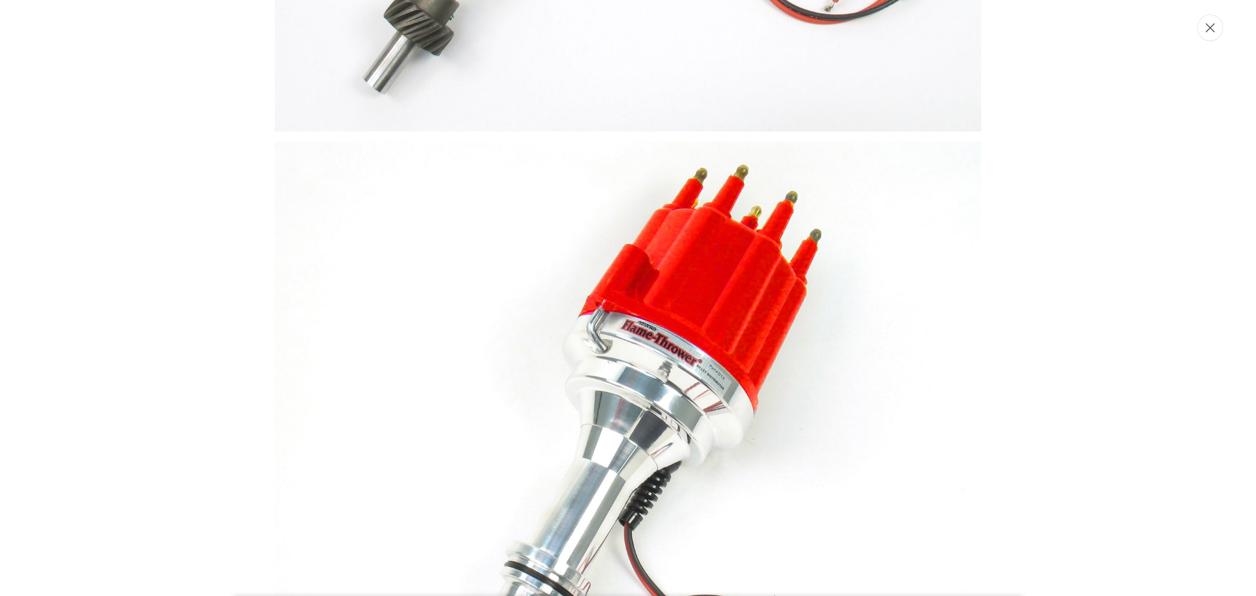
click at [1206, 29] on icon "Close" at bounding box center [1210, 28] width 9 height 10
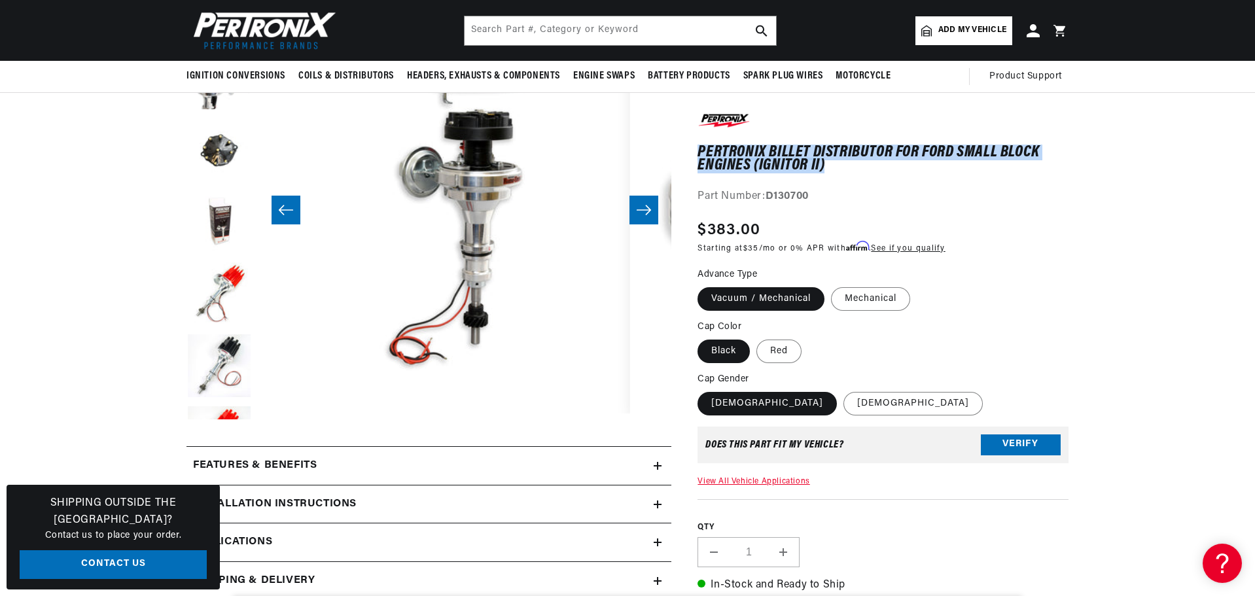
scroll to position [41, 2892]
click at [637, 219] on button "Slide right" at bounding box center [643, 210] width 29 height 29
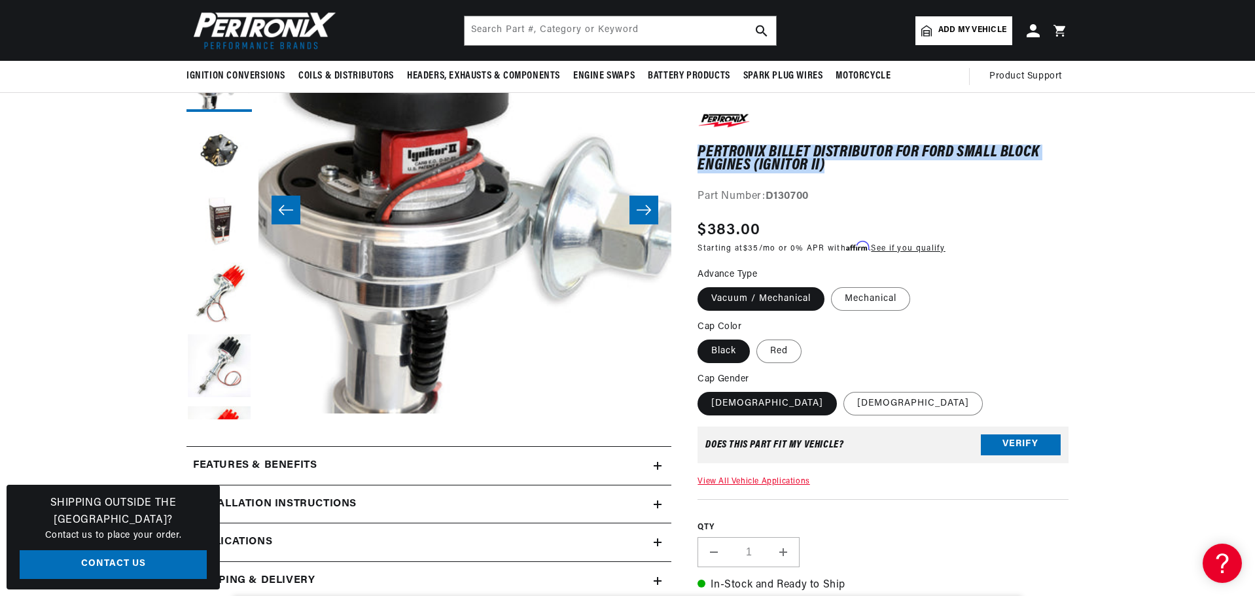
scroll to position [0, 0]
click at [217, 413] on button "Open media 9 in modal" at bounding box center [217, 413] width 0 height 0
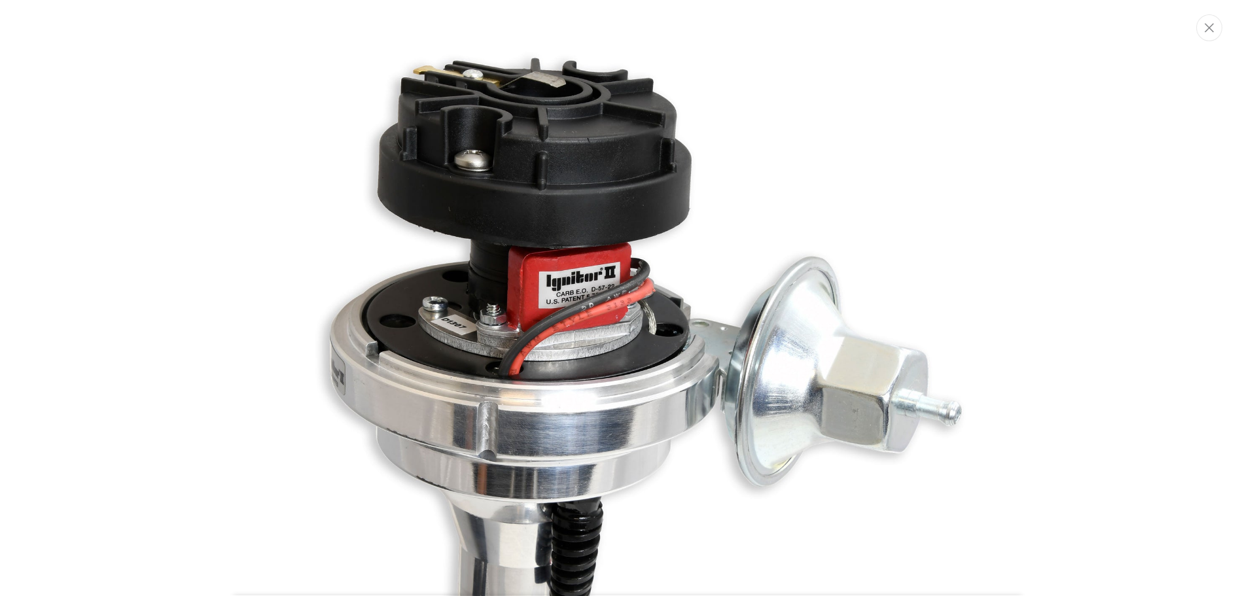
scroll to position [0, 396]
click at [1208, 28] on icon "Close" at bounding box center [1210, 28] width 9 height 10
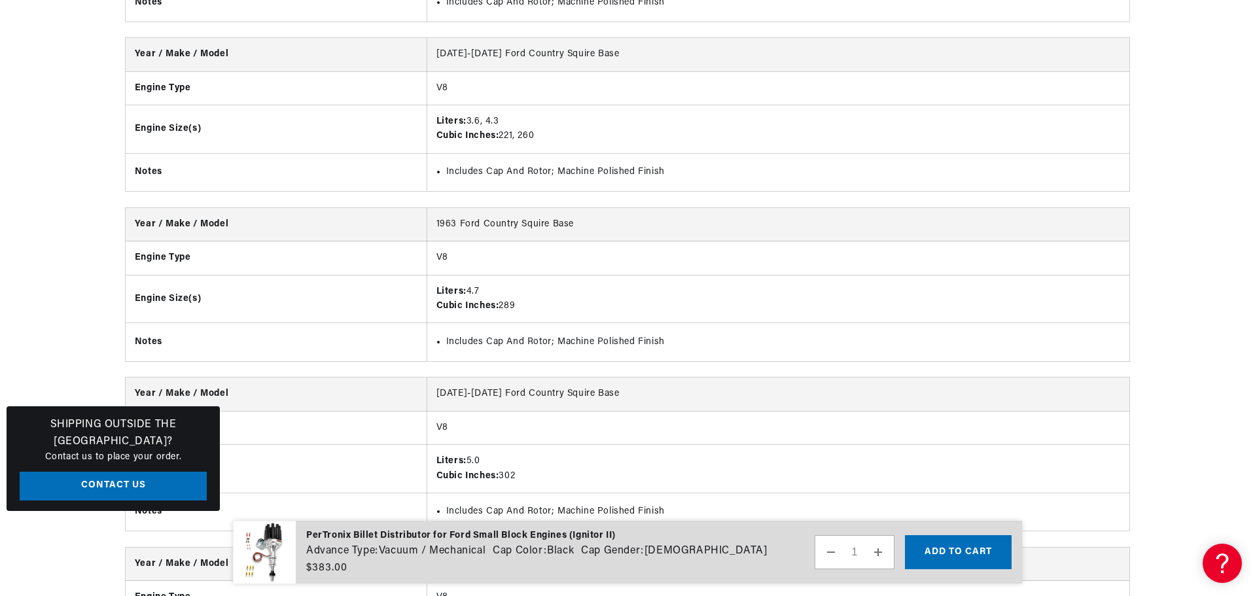
scroll to position [0, 395]
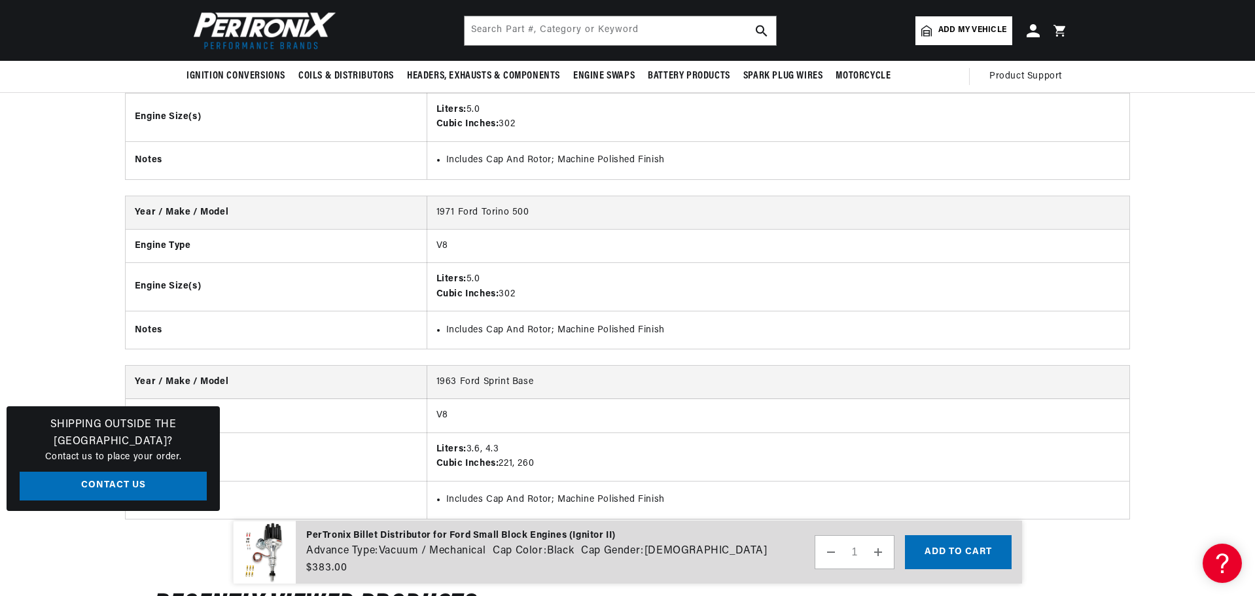
click at [1253, 46] on div "BETTER SEARCH RESULTS Add your vehicle's year, make, and model to find parts be…" at bounding box center [627, 30] width 1255 height 61
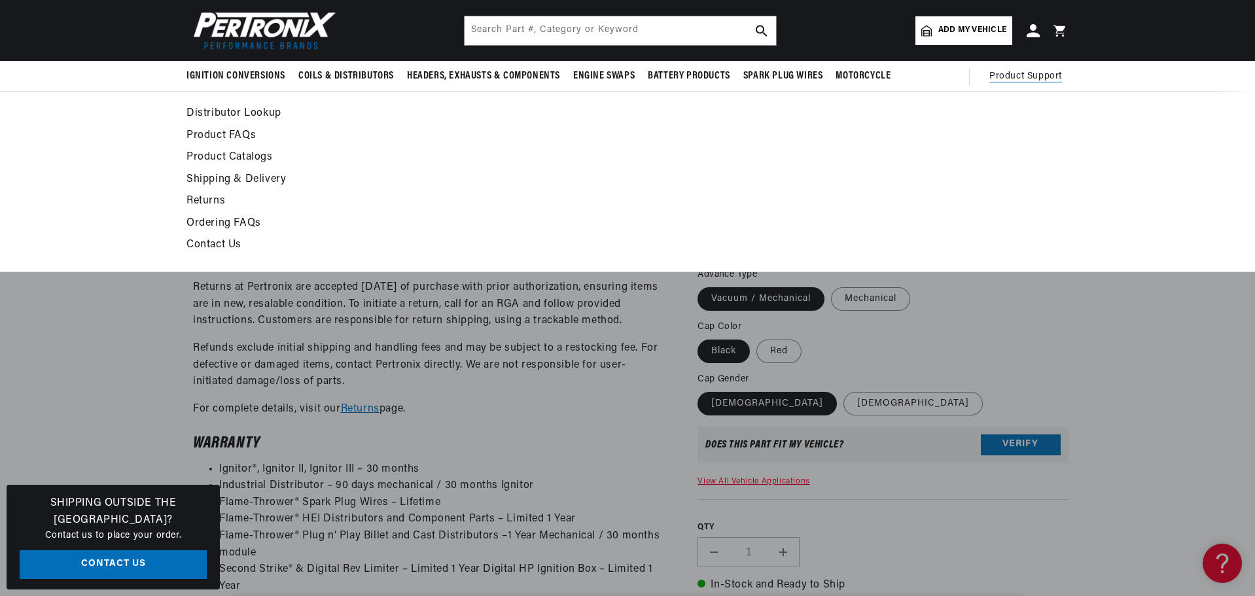
scroll to position [0, 396]
click at [249, 113] on link "Distributor Lookup" at bounding box center [507, 114] width 643 height 18
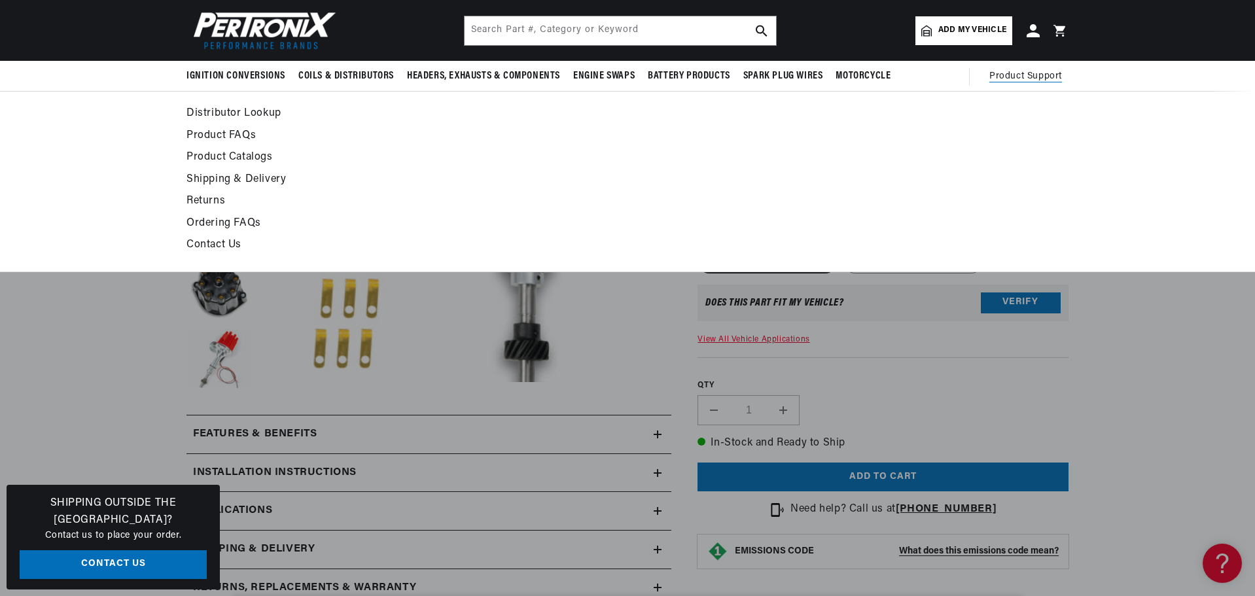
scroll to position [0, 396]
click at [261, 153] on link "Product Catalogs" at bounding box center [507, 158] width 643 height 18
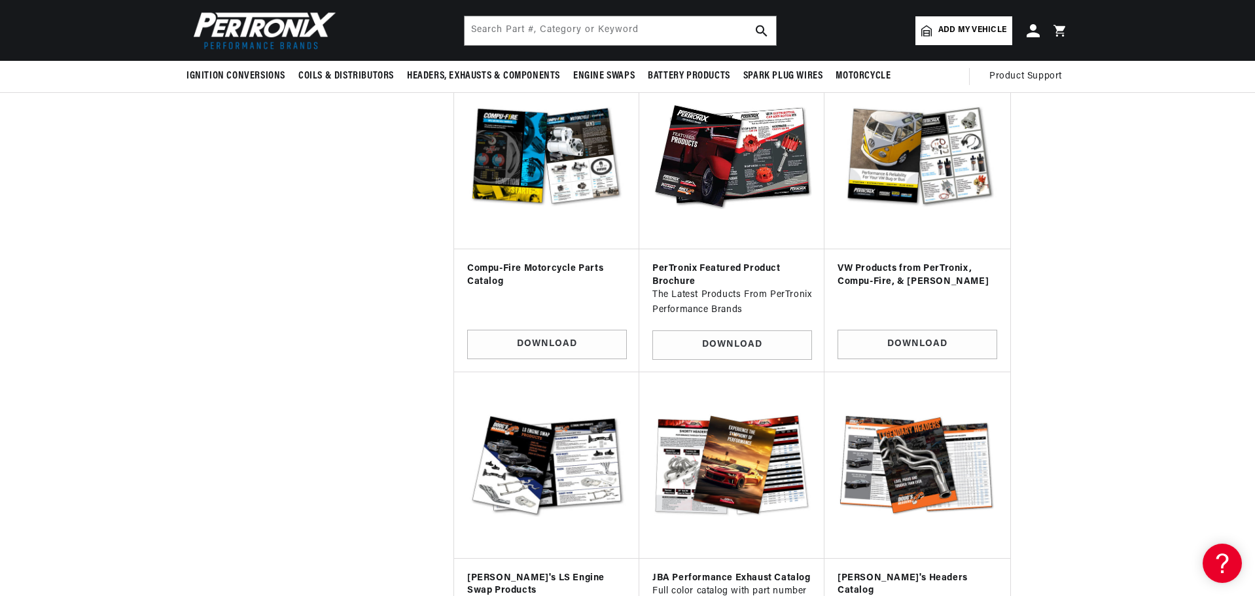
scroll to position [523, 0]
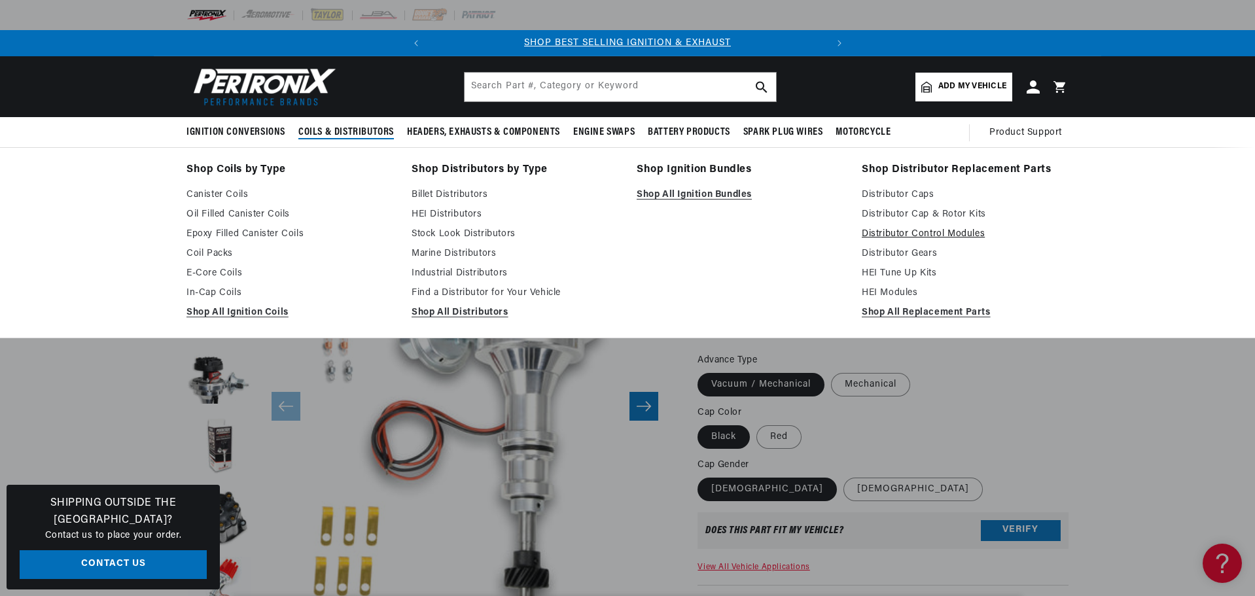
click at [909, 234] on link "Distributor Control Modules" at bounding box center [965, 234] width 207 height 16
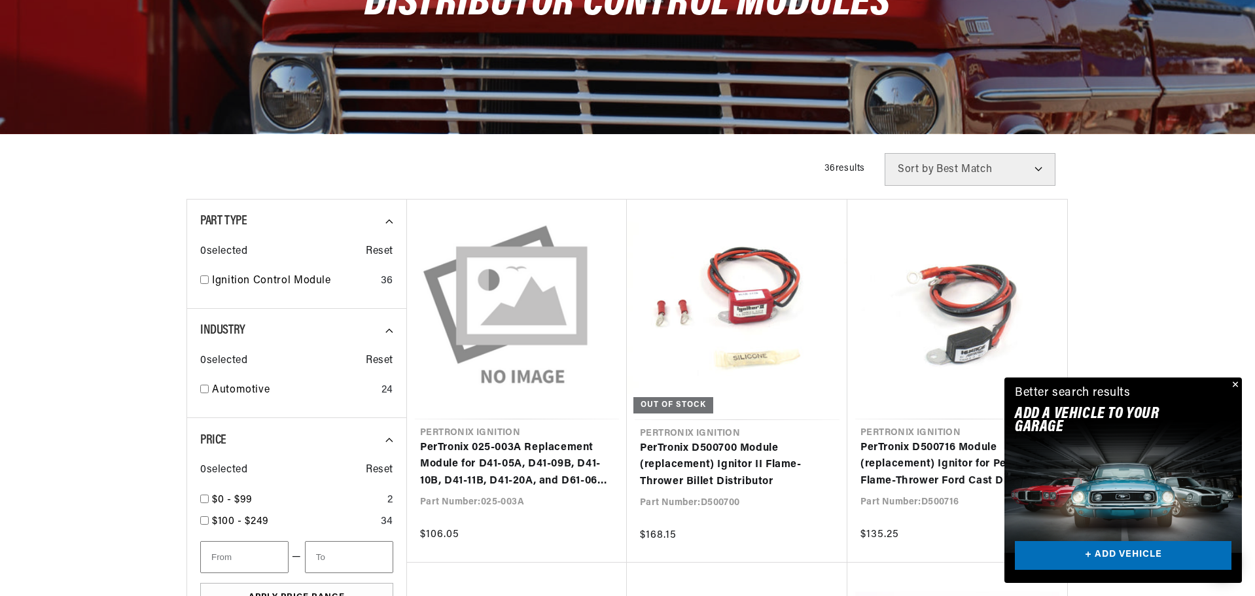
scroll to position [0, 396]
click at [753, 440] on link "PerTronix D500700 Module (replacement) Ignitor II Flame-Thrower Billet Distribu…" at bounding box center [737, 465] width 194 height 50
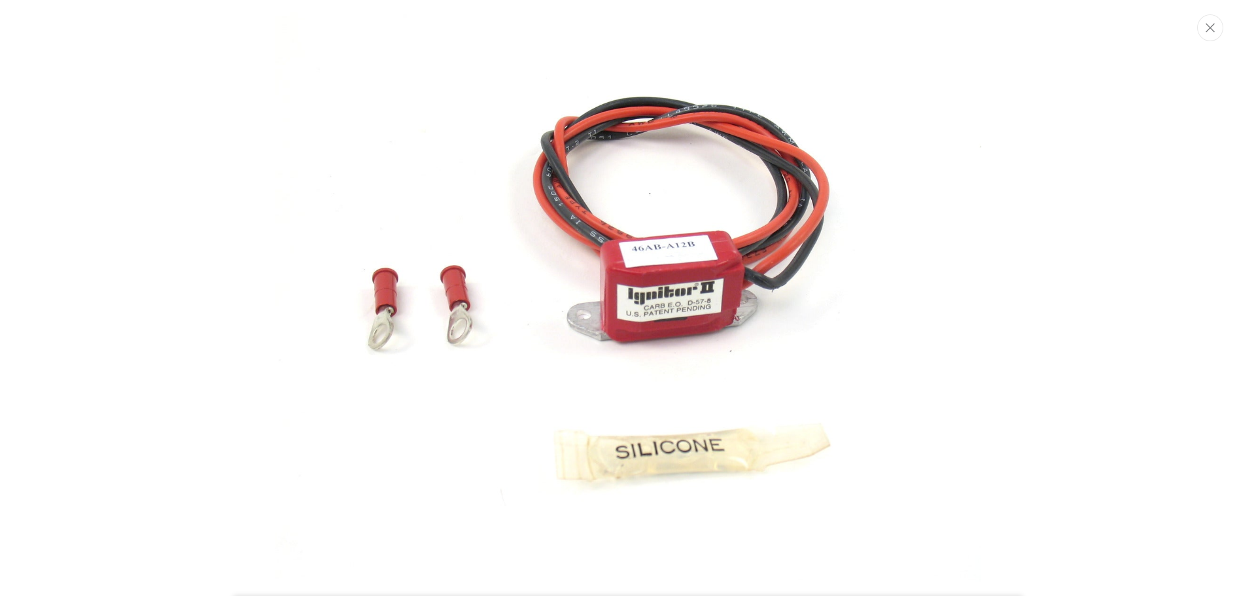
scroll to position [0, 396]
click at [1207, 29] on icon "Close" at bounding box center [1210, 28] width 9 height 10
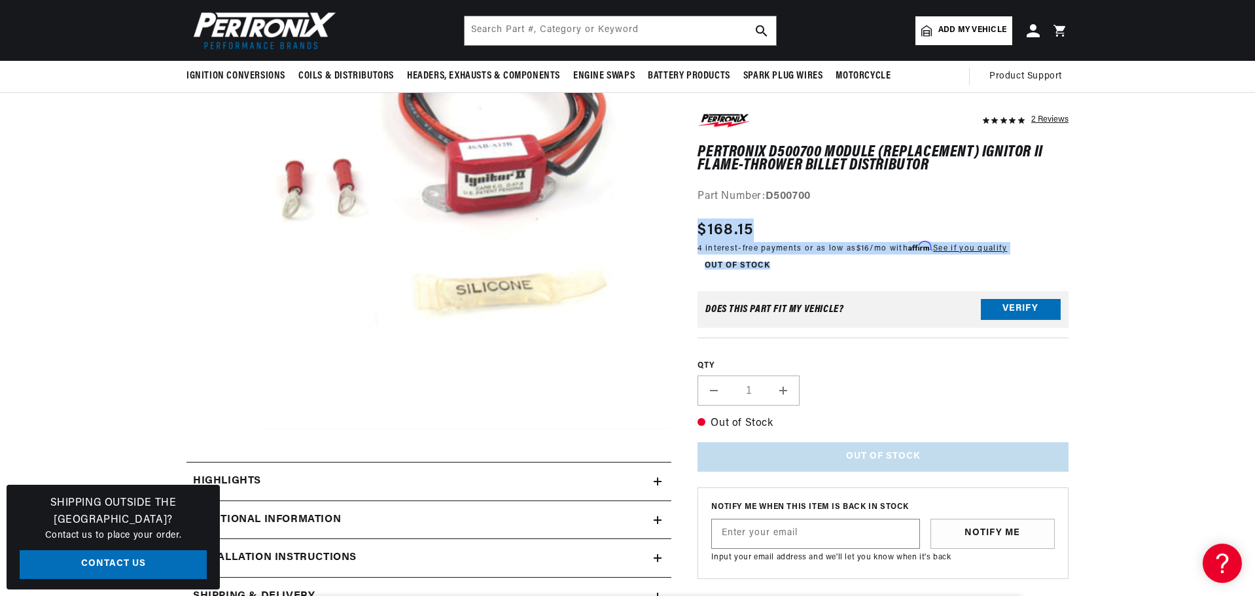
drag, startPoint x: 830, startPoint y: 188, endPoint x: 695, endPoint y: 192, distance: 134.2
click at [907, 202] on div "Part Number: D500700" at bounding box center [882, 197] width 371 height 17
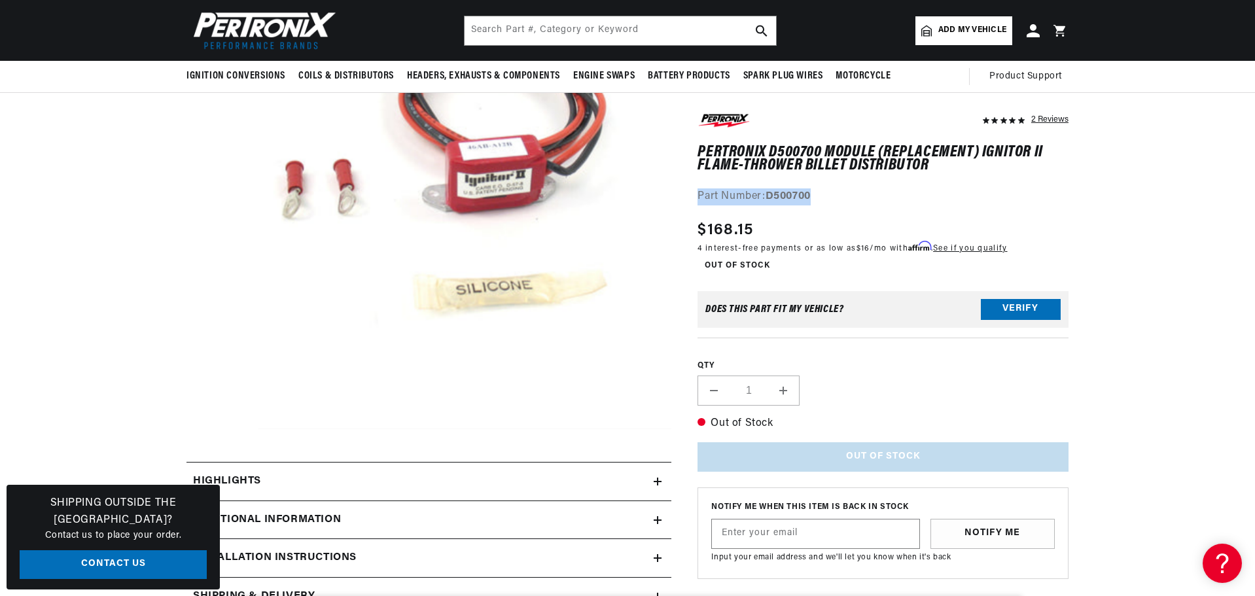
drag, startPoint x: 841, startPoint y: 190, endPoint x: 699, endPoint y: 191, distance: 142.0
click at [699, 191] on div "Part Number: D500700" at bounding box center [882, 197] width 371 height 17
